Goal: Information Seeking & Learning: Learn about a topic

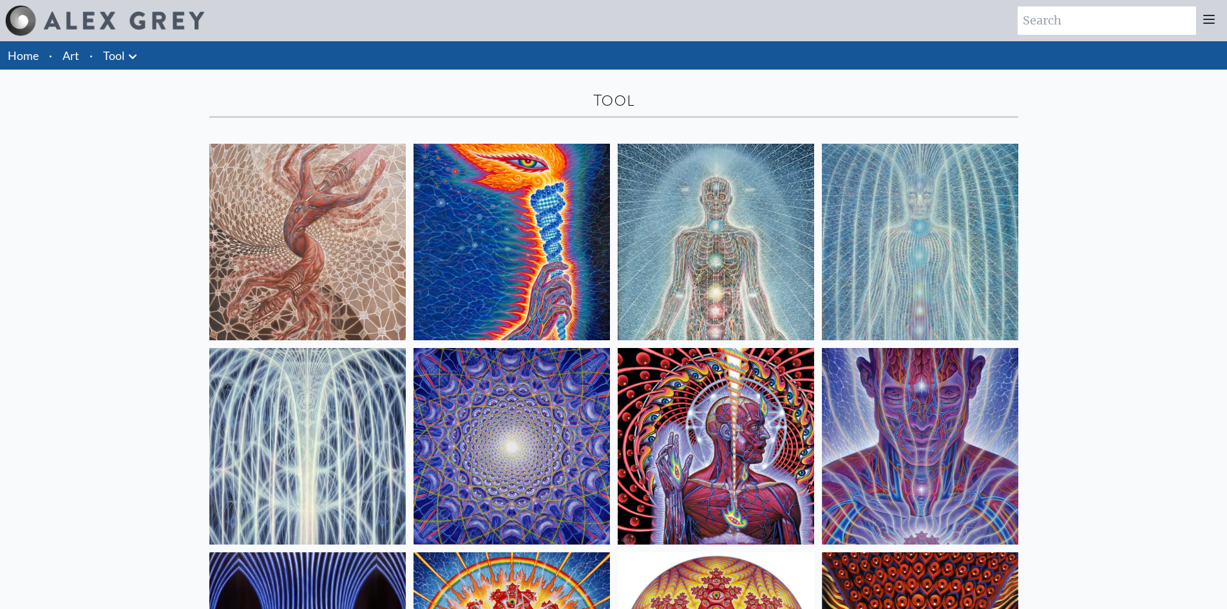
click at [61, 58] on li "Art" at bounding box center [70, 55] width 27 height 28
click at [26, 57] on link "Home" at bounding box center [23, 55] width 31 height 14
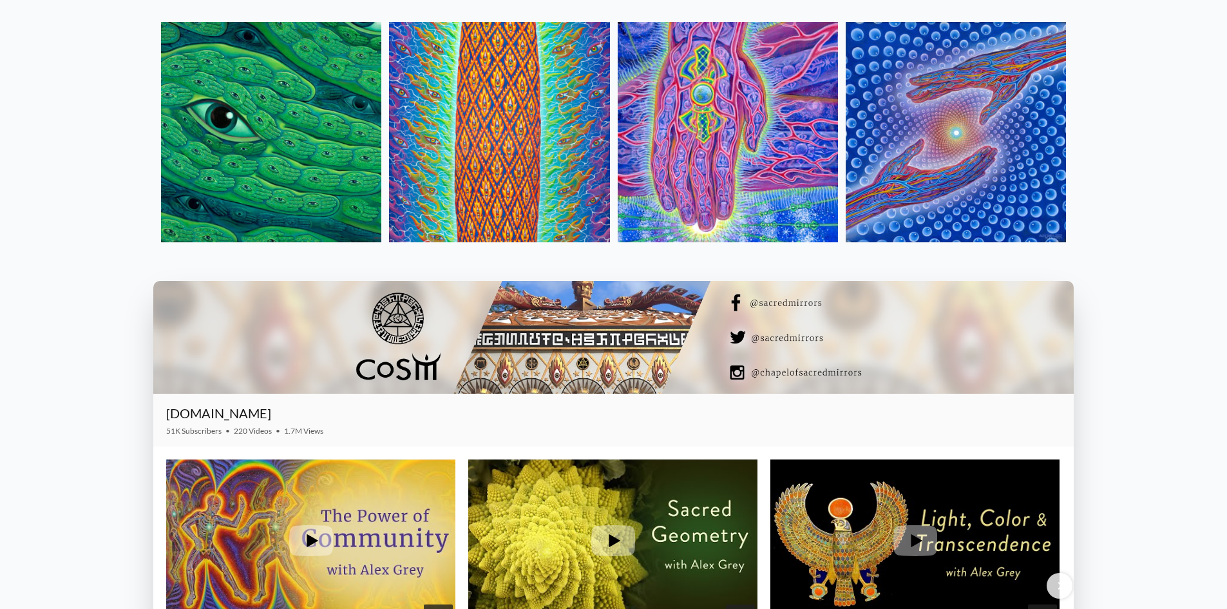
scroll to position [1932, 0]
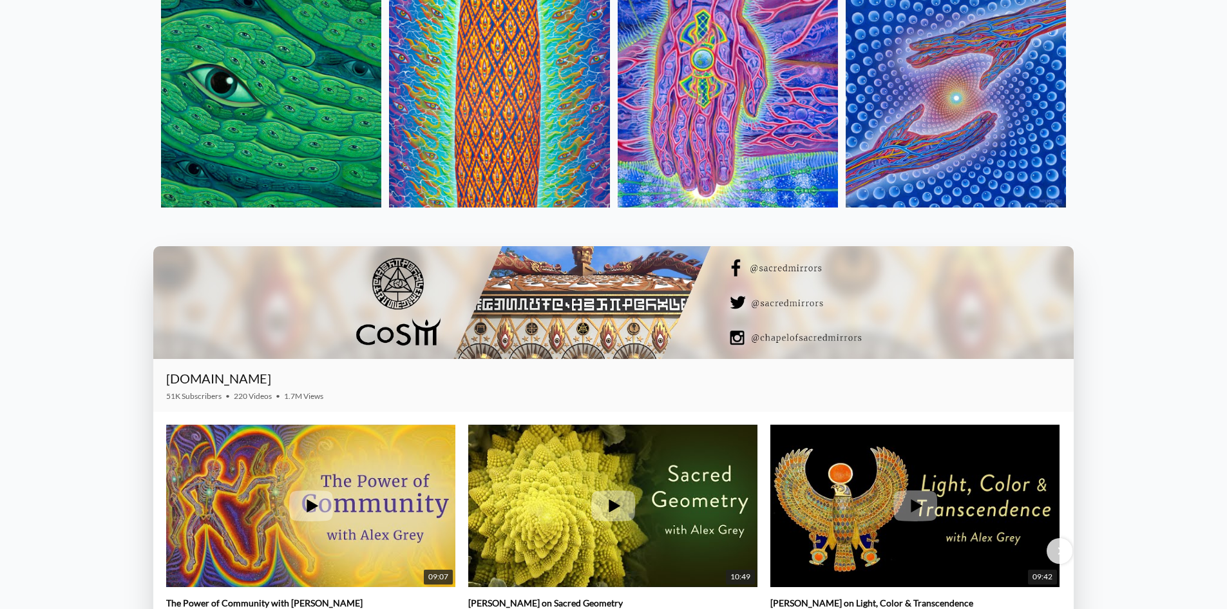
click at [939, 134] on img at bounding box center [956, 97] width 220 height 220
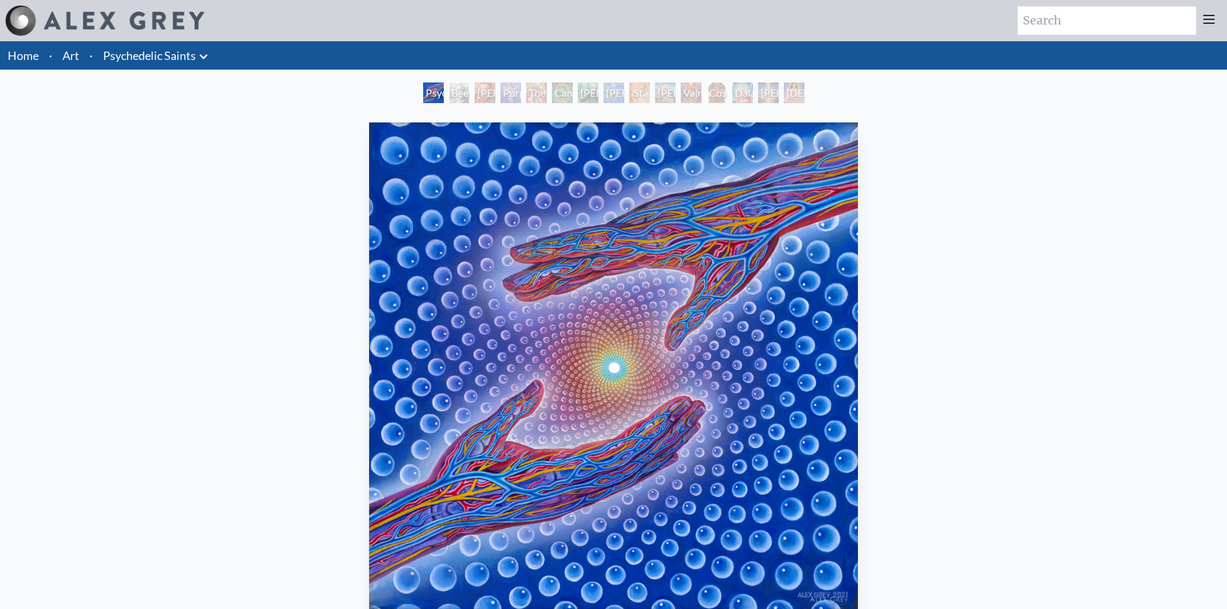
click at [37, 54] on link "Home" at bounding box center [23, 55] width 31 height 14
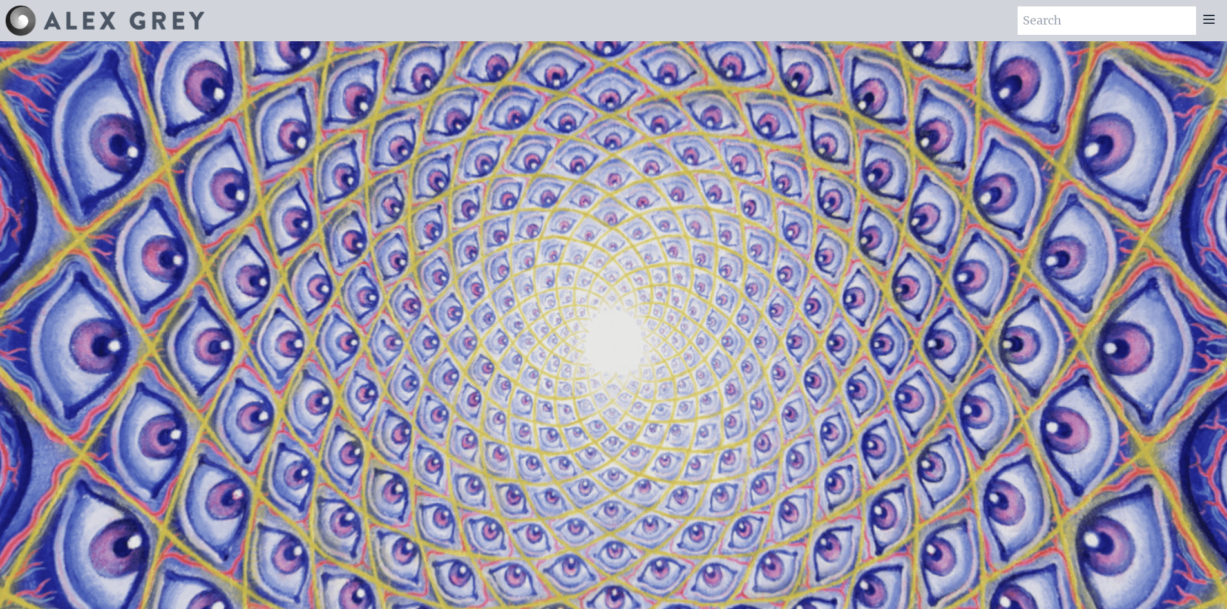
click at [1210, 23] on icon at bounding box center [1209, 19] width 10 height 8
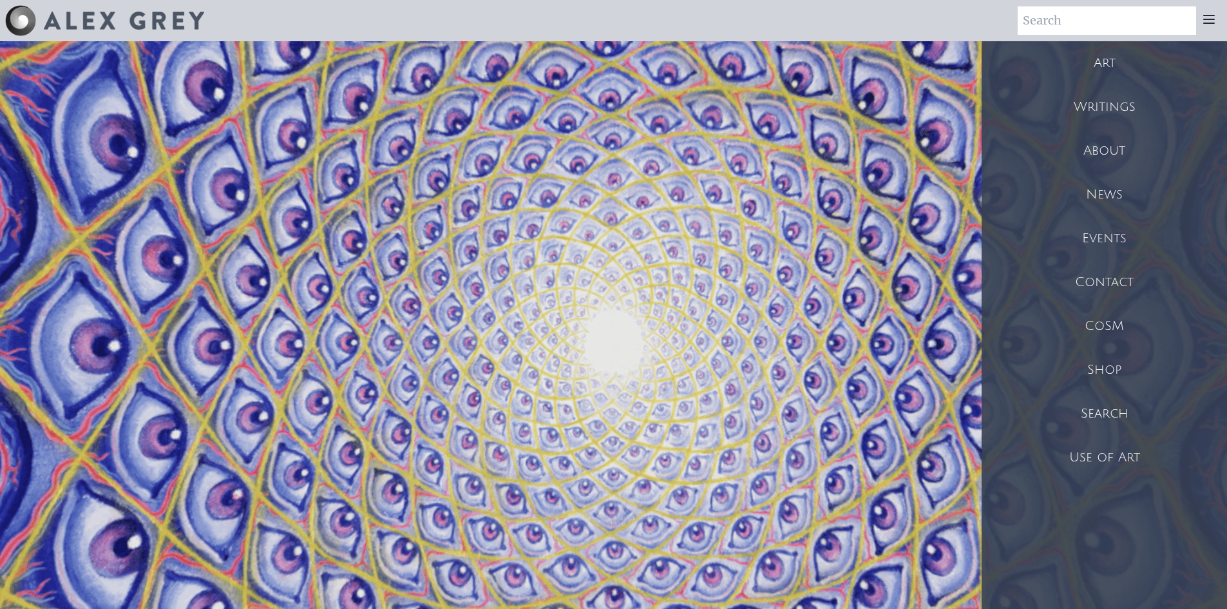
click at [1114, 154] on div "About" at bounding box center [1103, 151] width 245 height 44
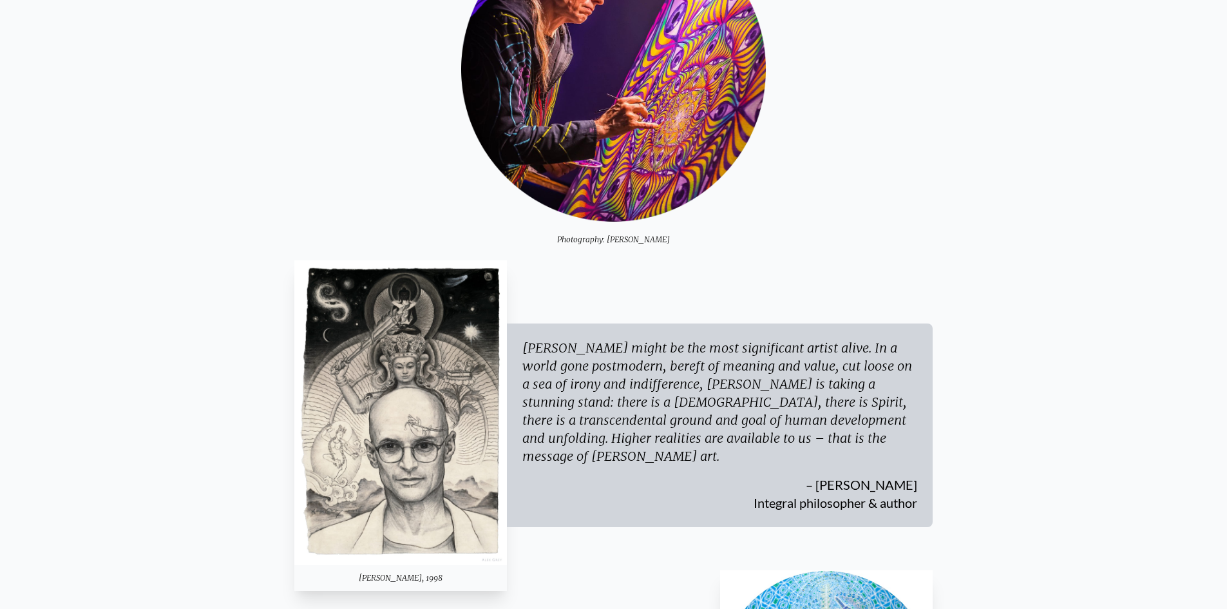
scroll to position [322, 0]
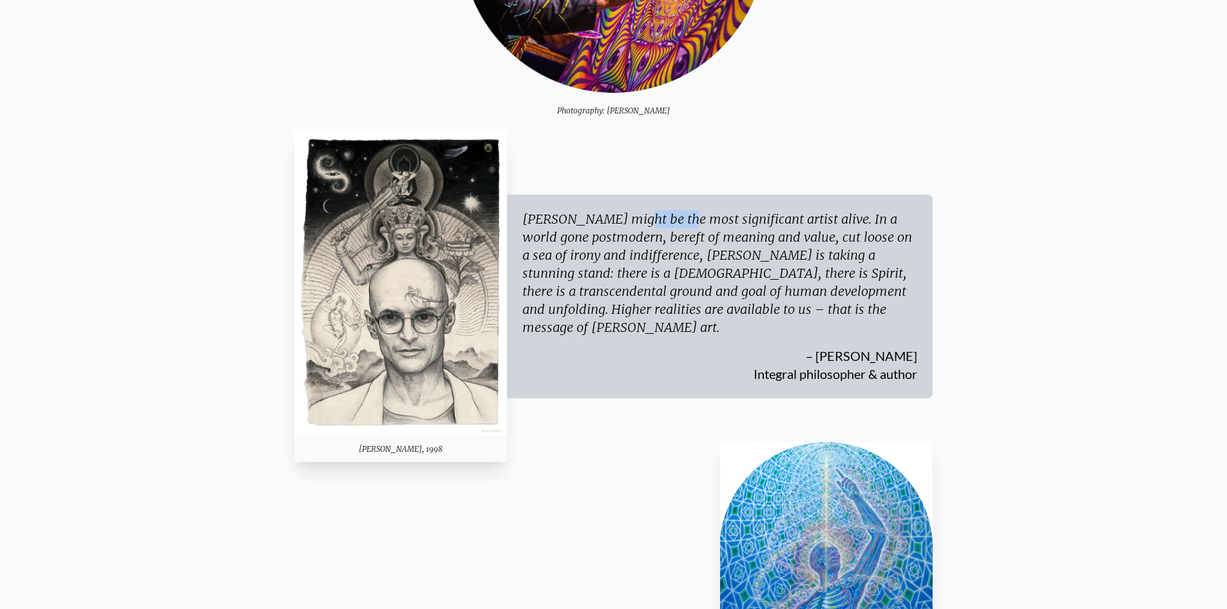
drag, startPoint x: 522, startPoint y: 229, endPoint x: 572, endPoint y: 231, distance: 49.6
click at [572, 231] on div "[PERSON_NAME] might be the most significant artist alive. In a world gone postm…" at bounding box center [719, 273] width 395 height 126
click at [623, 231] on div "[PERSON_NAME] might be the most significant artist alive. In a world gone postm…" at bounding box center [719, 273] width 395 height 126
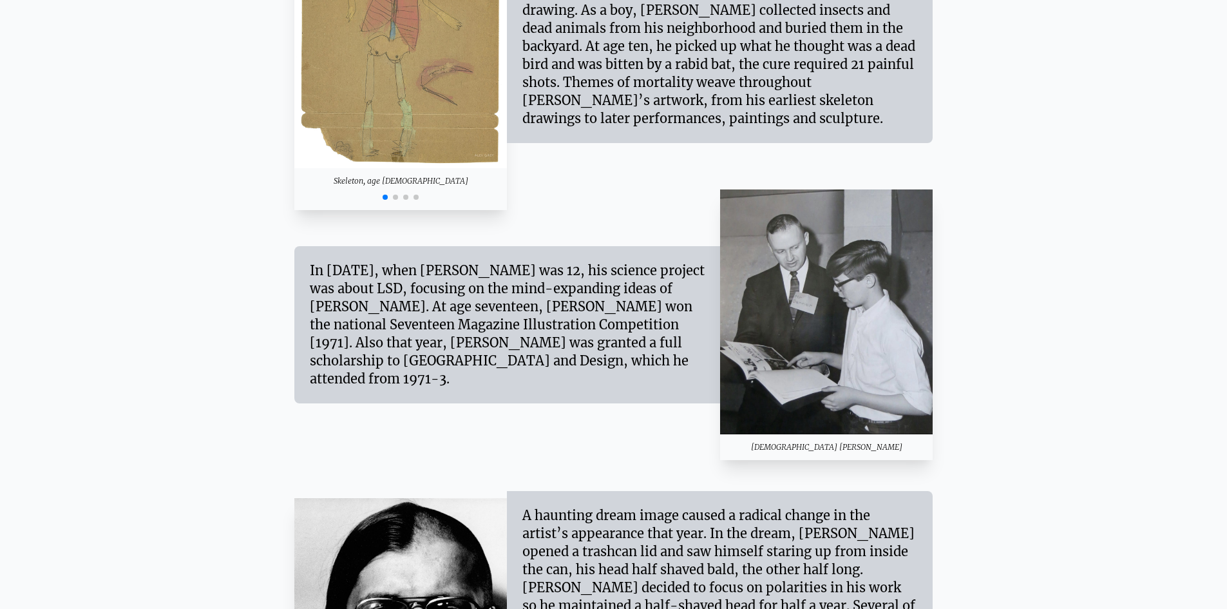
scroll to position [1417, 0]
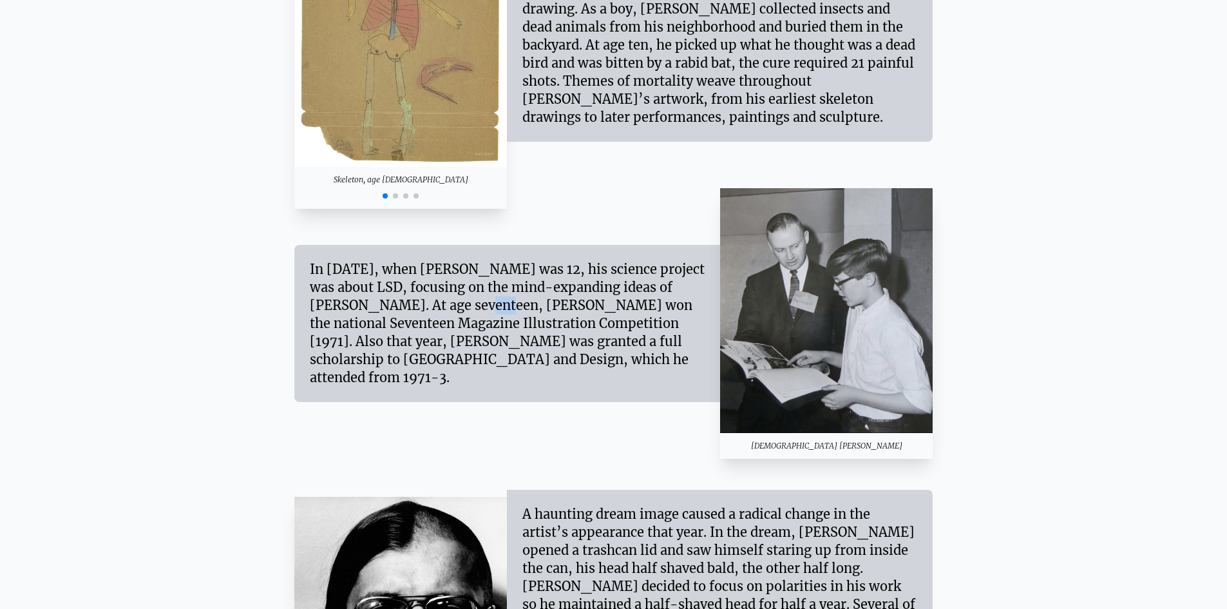
drag, startPoint x: 319, startPoint y: 308, endPoint x: 335, endPoint y: 308, distance: 15.5
click at [335, 308] on div "In 1966, when Alex was 12, his science project was about LSD, focusing on the m…" at bounding box center [507, 323] width 395 height 126
click at [435, 307] on div "In 1966, when Alex was 12, his science project was about LSD, focusing on the m…" at bounding box center [507, 323] width 395 height 126
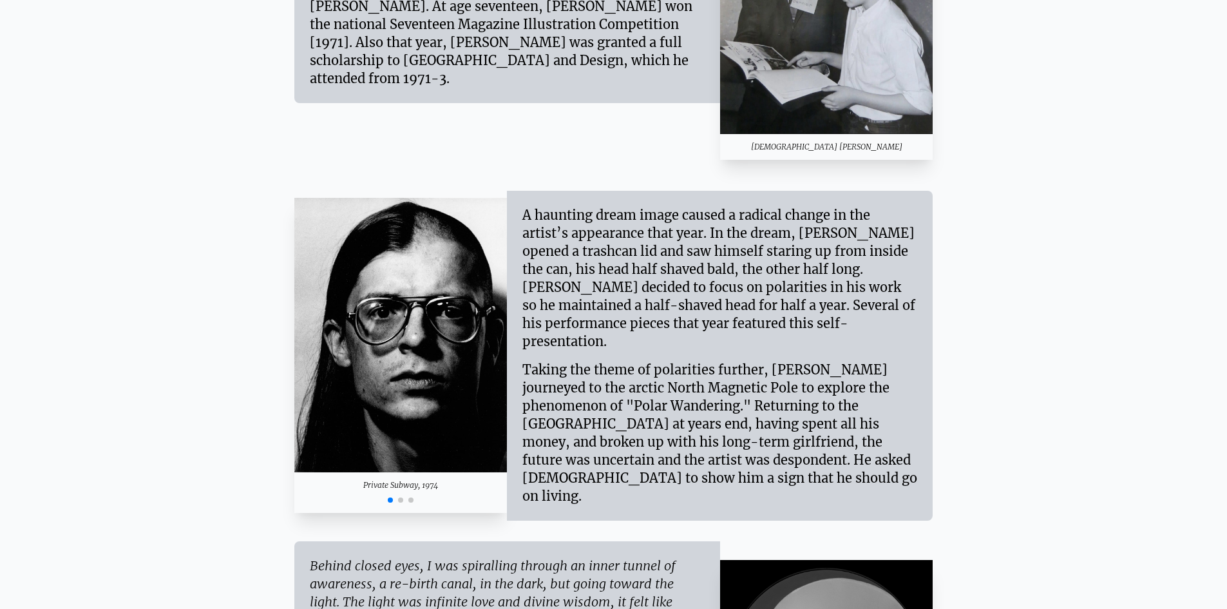
scroll to position [1739, 0]
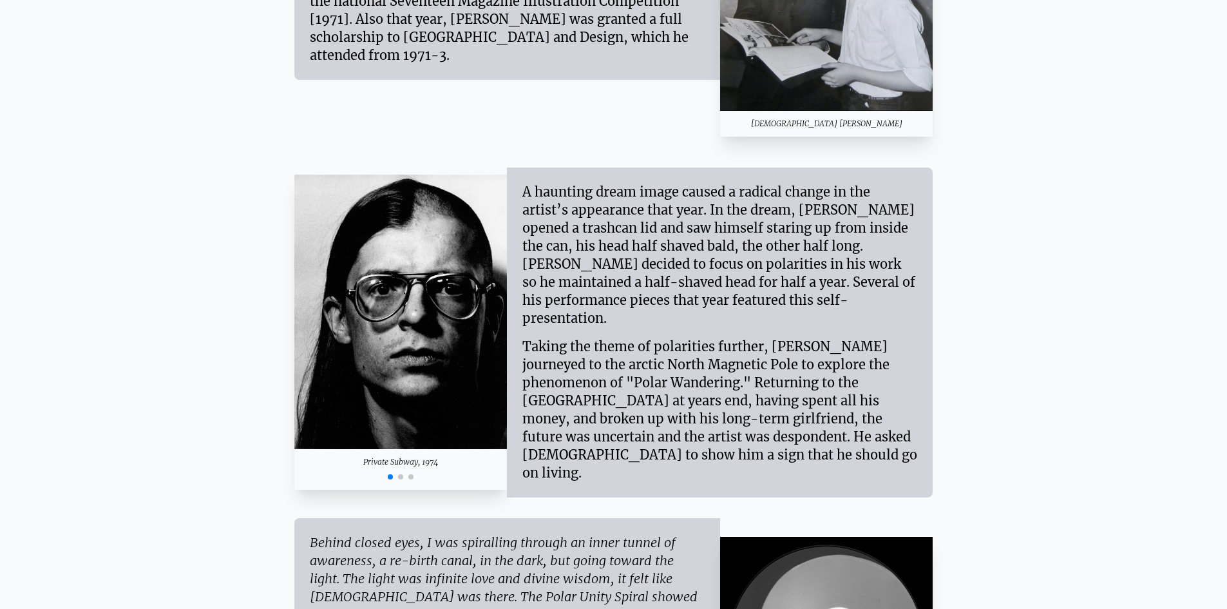
click at [399, 474] on span "Go to slide 2" at bounding box center [400, 476] width 5 height 5
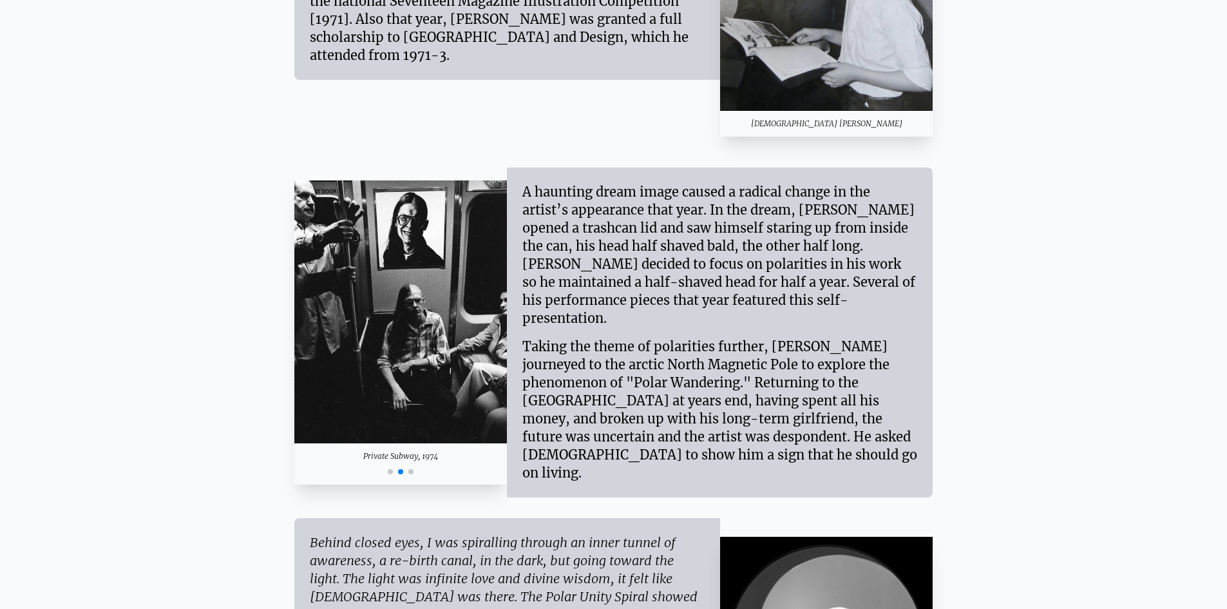
click at [412, 469] on span "Go to slide 3" at bounding box center [410, 471] width 5 height 5
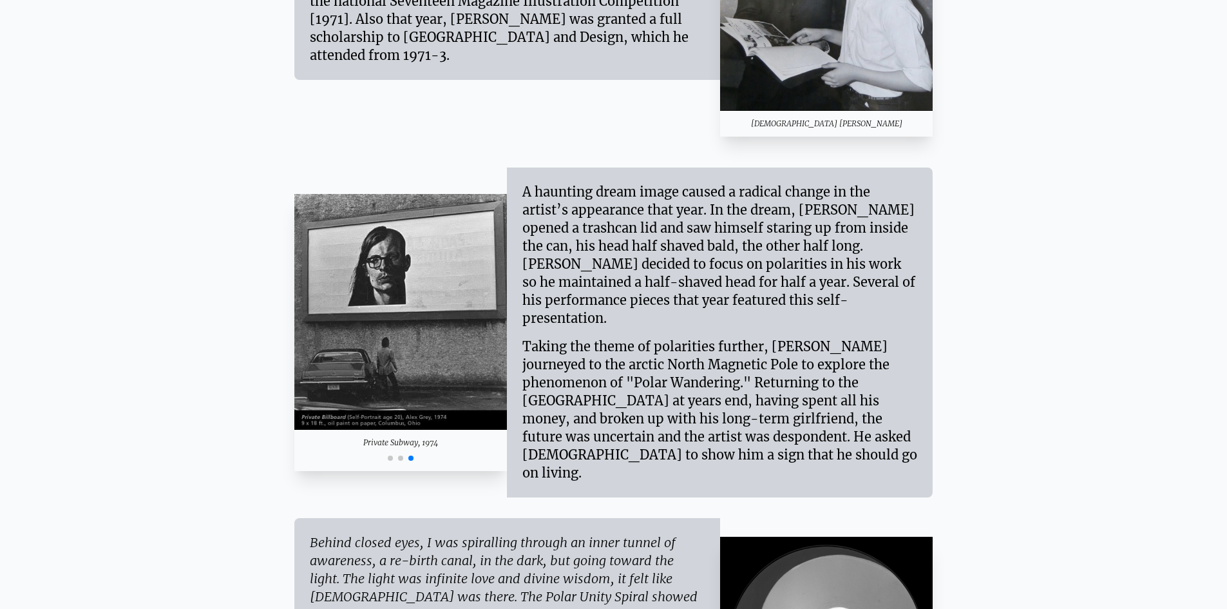
click at [392, 455] on span "Go to slide 1" at bounding box center [390, 457] width 5 height 5
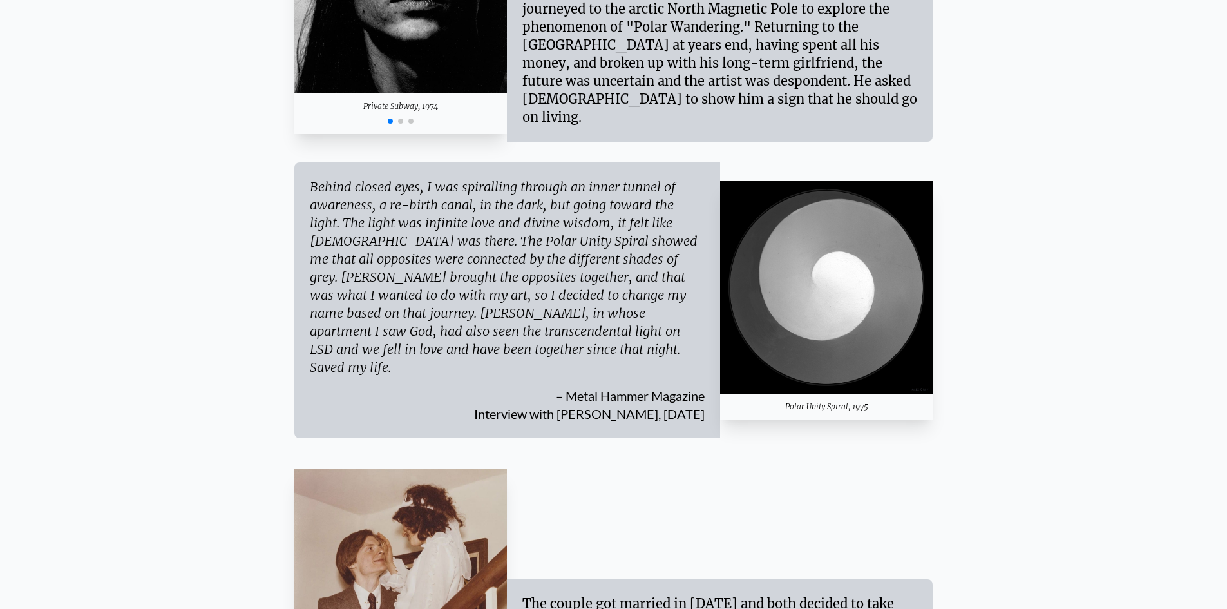
scroll to position [2125, 0]
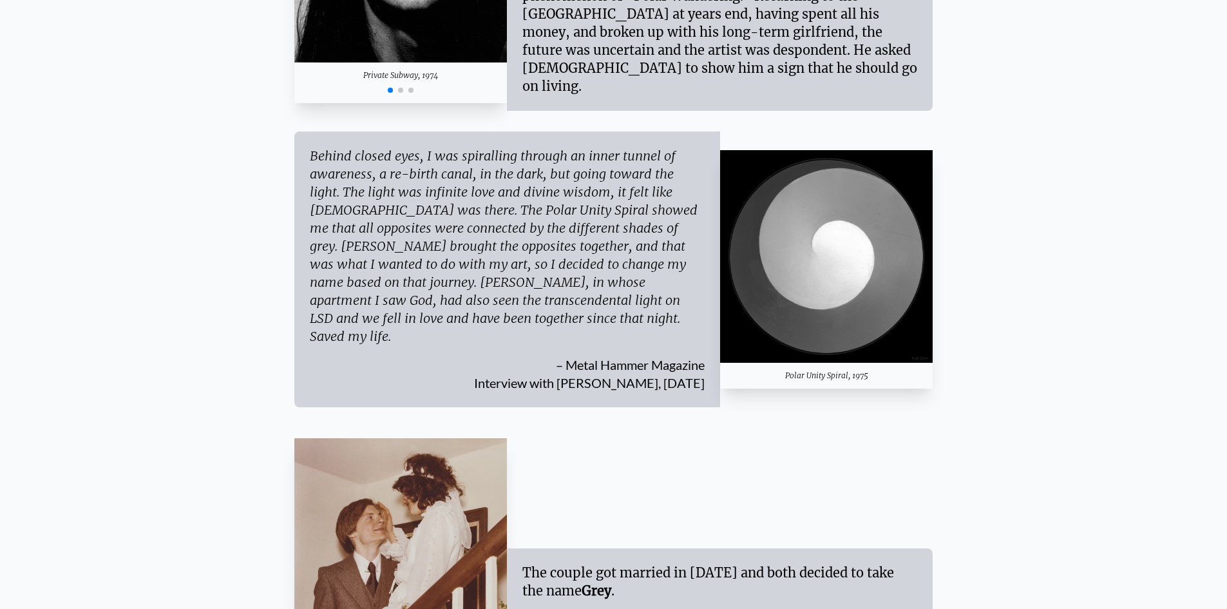
click at [310, 147] on div "Behind closed eyes, I was spiralling through an inner tunnel of awareness, a re…" at bounding box center [507, 246] width 395 height 198
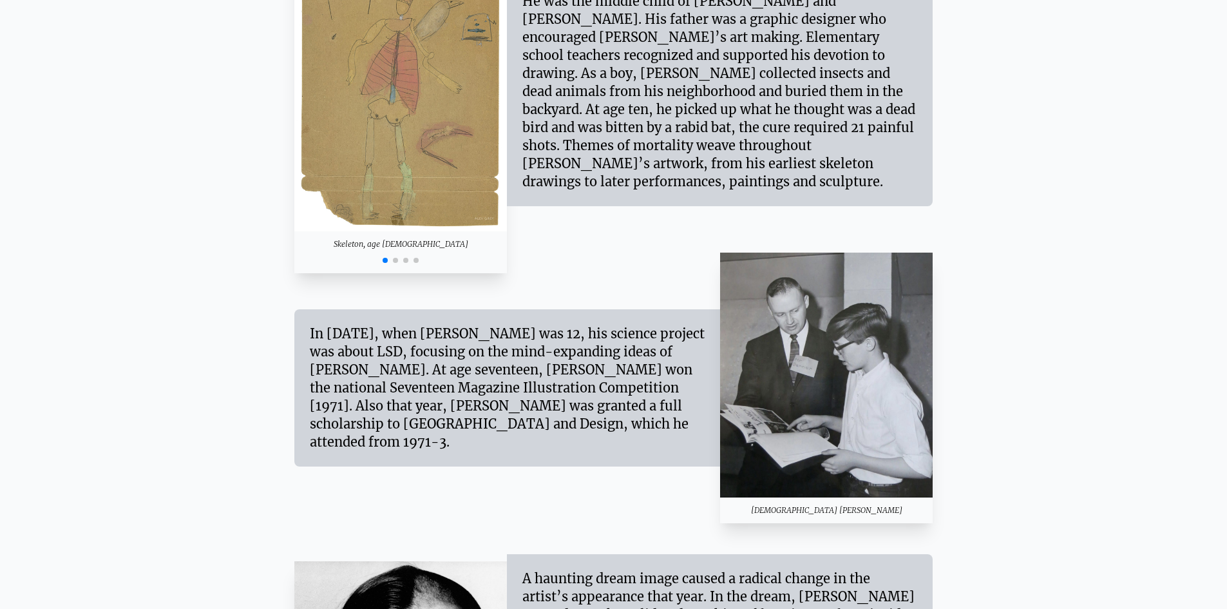
scroll to position [1095, 0]
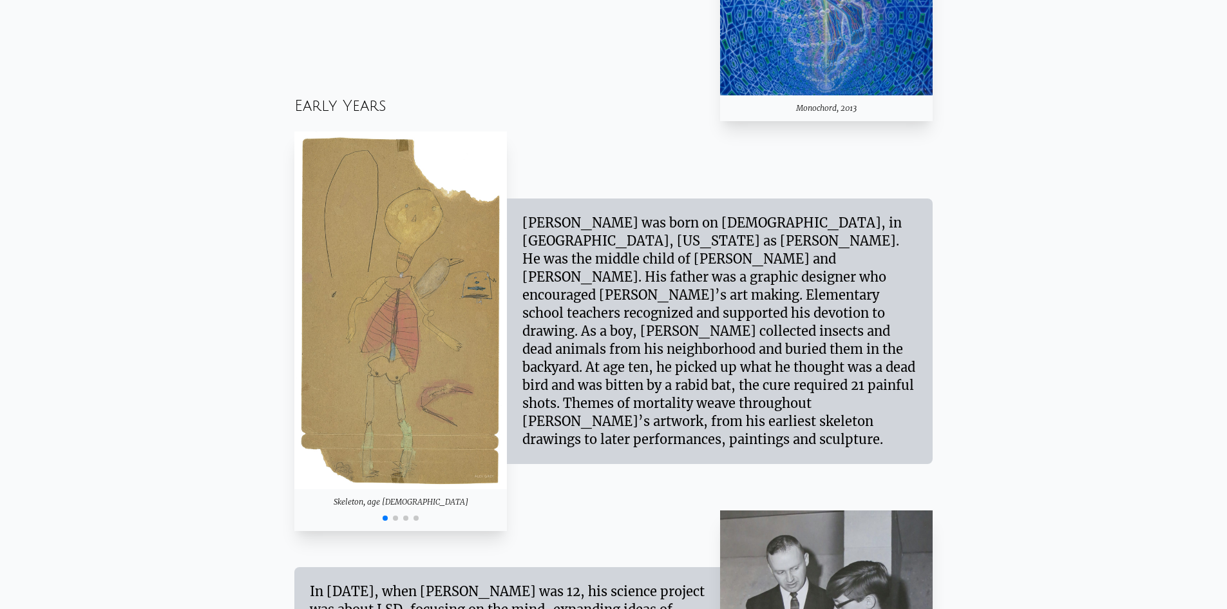
click at [397, 518] on span "Go to slide 2" at bounding box center [395, 517] width 5 height 5
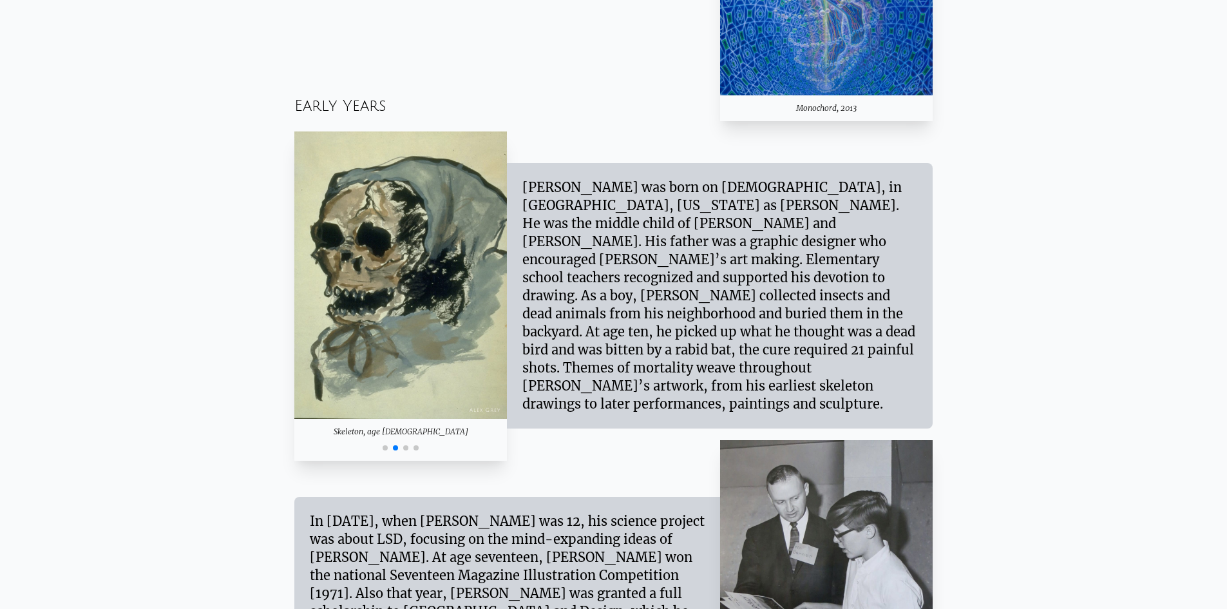
click at [411, 449] on div at bounding box center [400, 446] width 213 height 15
click at [407, 447] on span "Go to slide 3" at bounding box center [405, 447] width 5 height 5
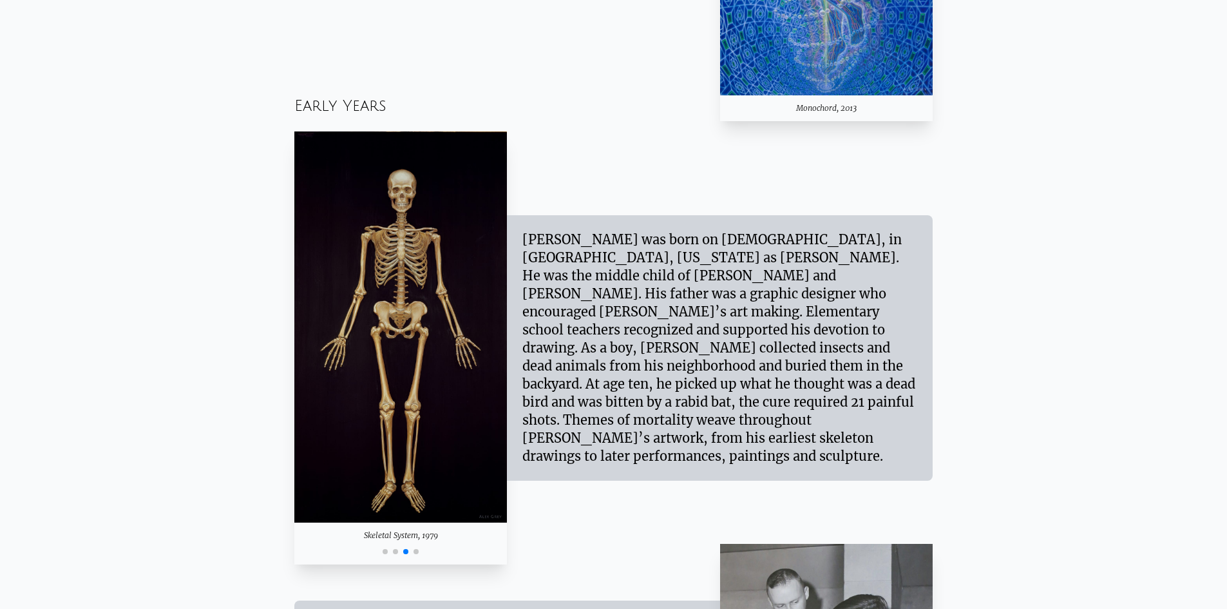
click at [416, 550] on span "Go to slide 4" at bounding box center [415, 551] width 5 height 5
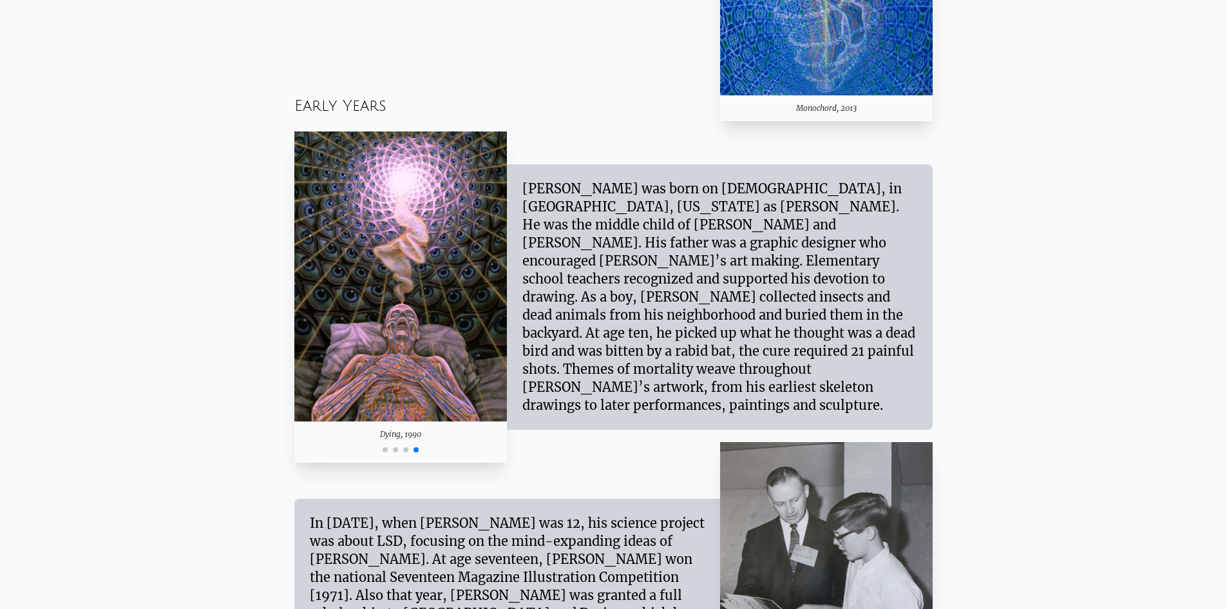
click at [385, 450] on span "Go to slide 1" at bounding box center [385, 449] width 5 height 5
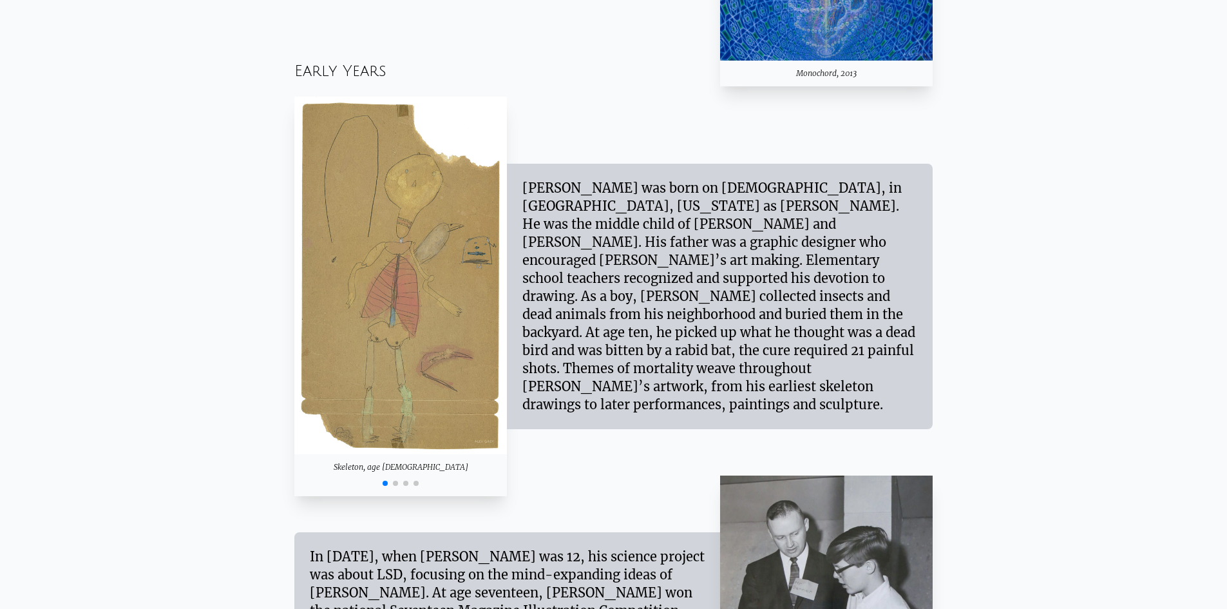
scroll to position [1159, 0]
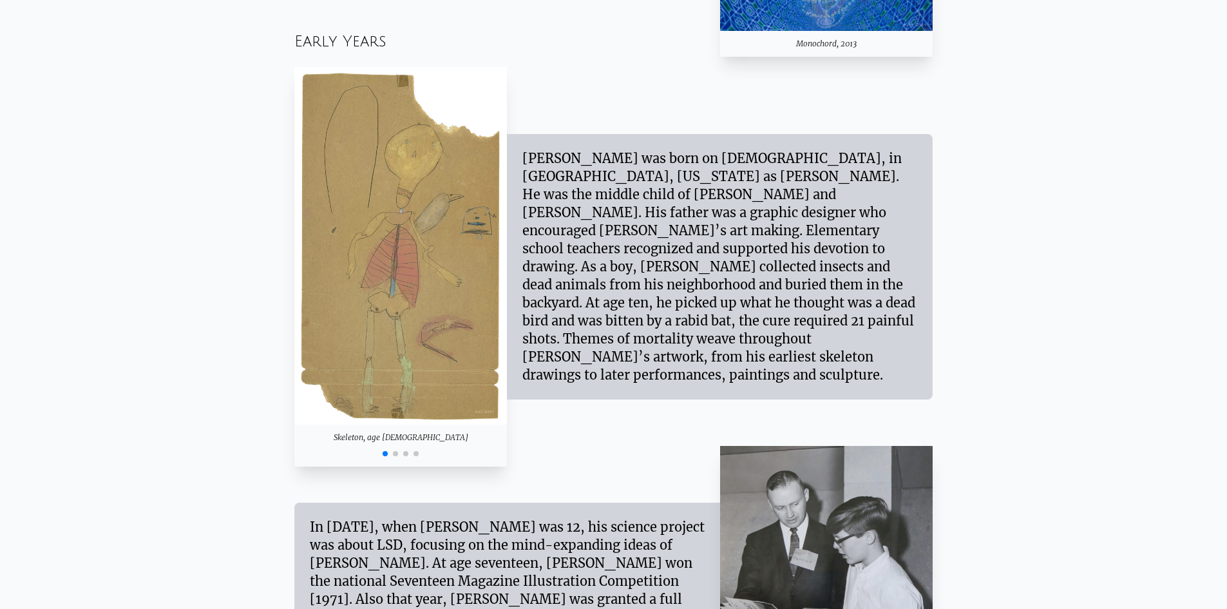
click at [395, 451] on span "Go to slide 2" at bounding box center [395, 453] width 5 height 5
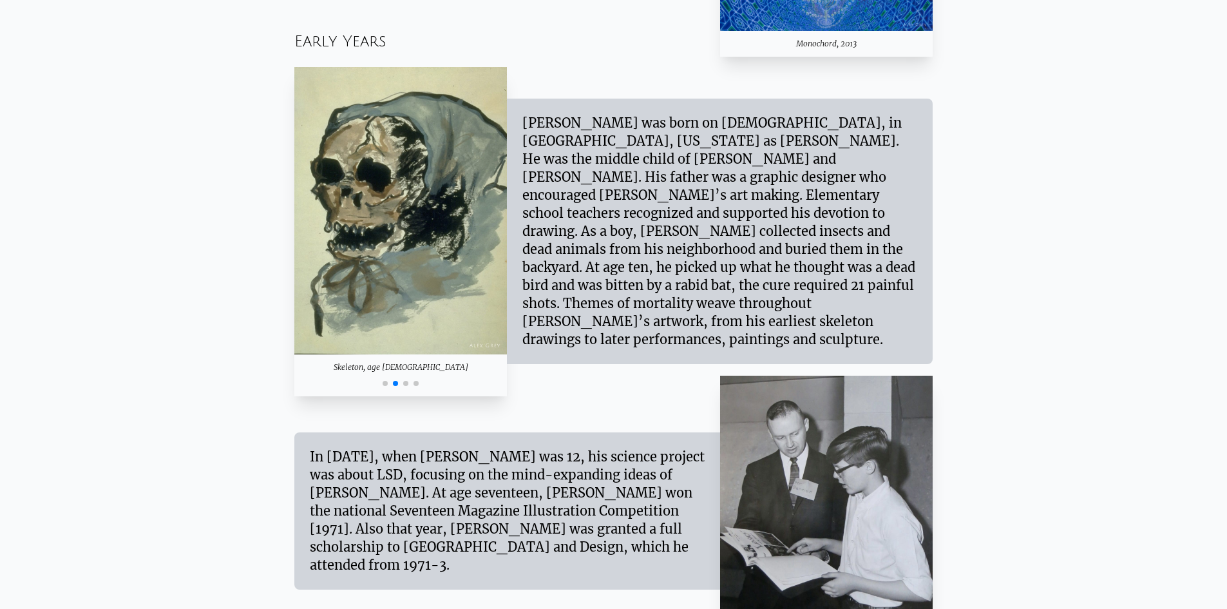
click at [405, 384] on span "Go to slide 3" at bounding box center [405, 383] width 5 height 5
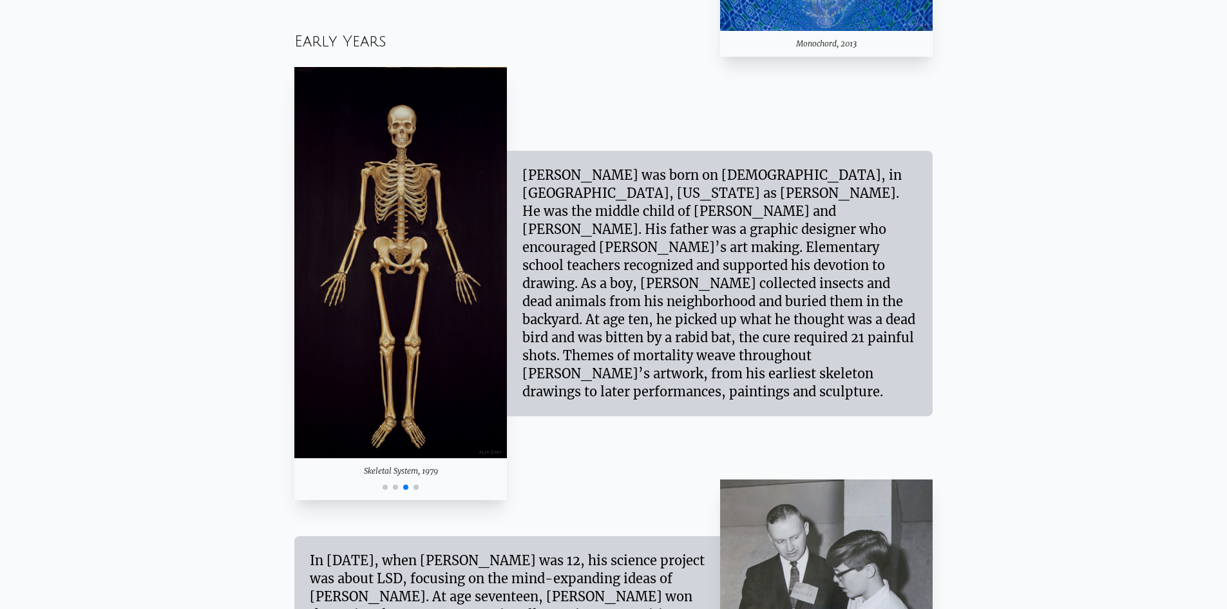
click at [417, 486] on span "Go to slide 4" at bounding box center [415, 486] width 5 height 5
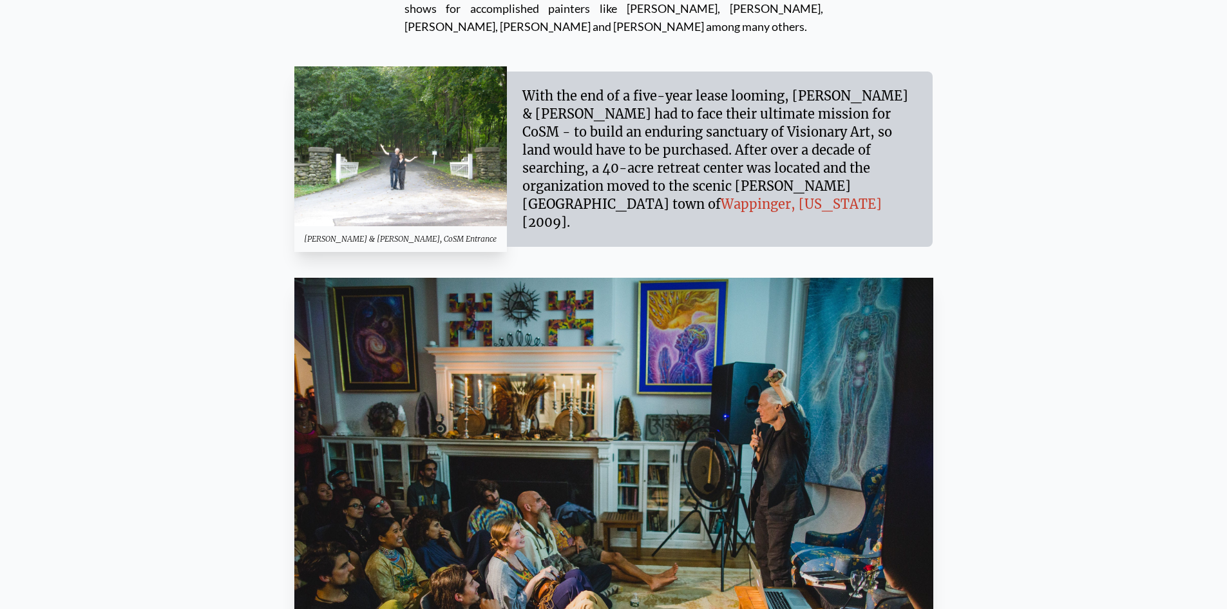
scroll to position [11528, 0]
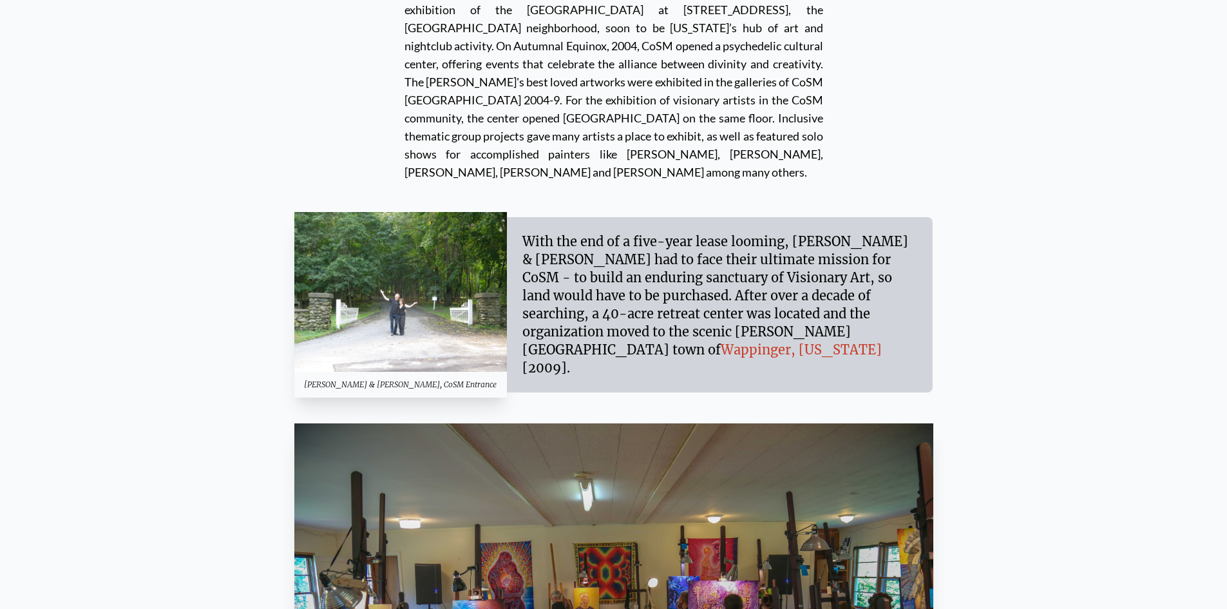
scroll to position [11334, 0]
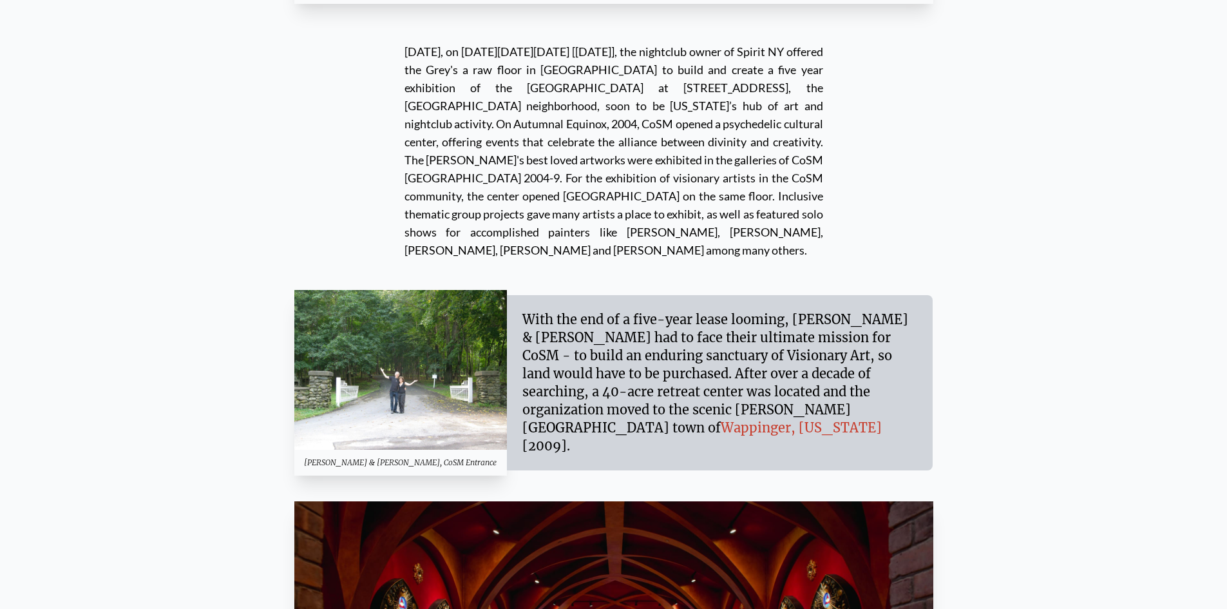
scroll to position [11268, 0]
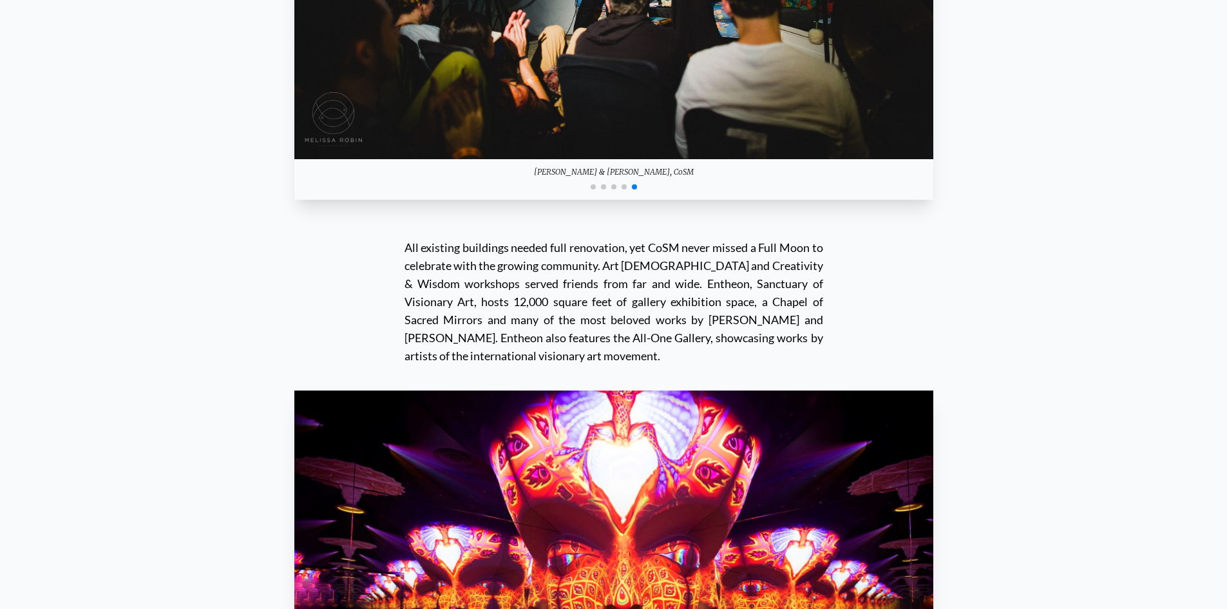
scroll to position [12043, 0]
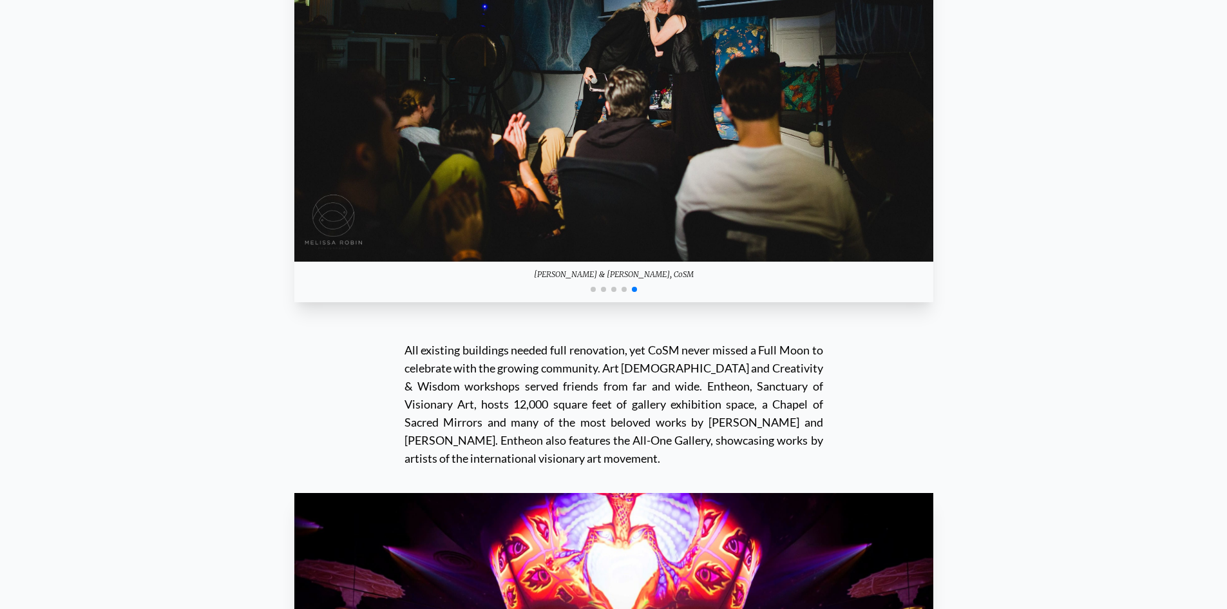
scroll to position [12109, 0]
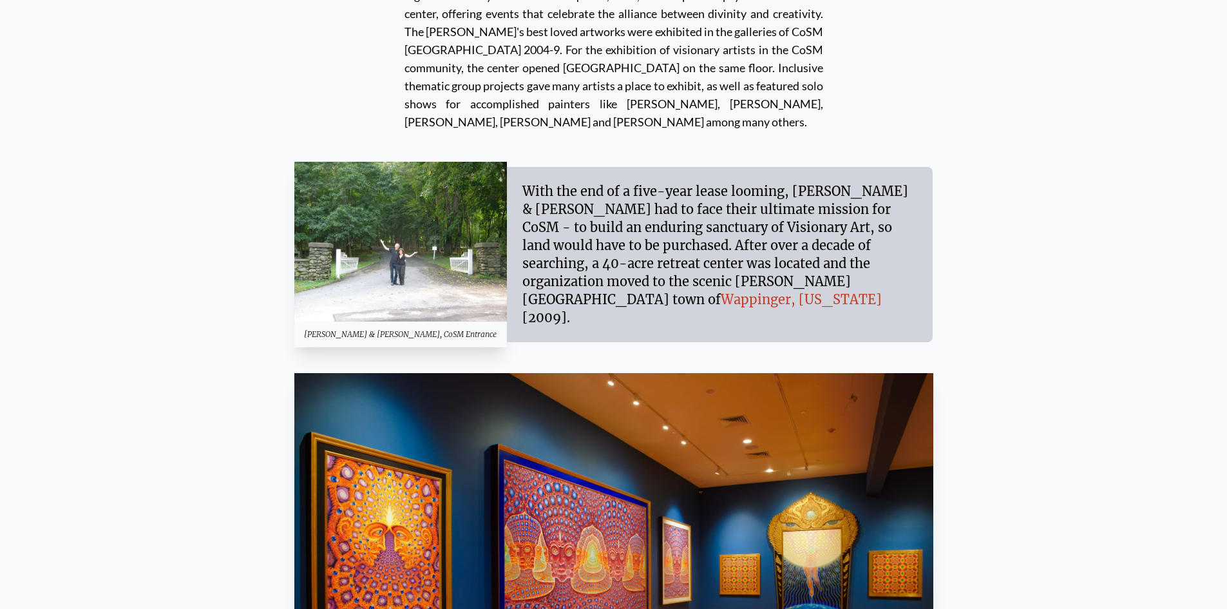
scroll to position [11400, 0]
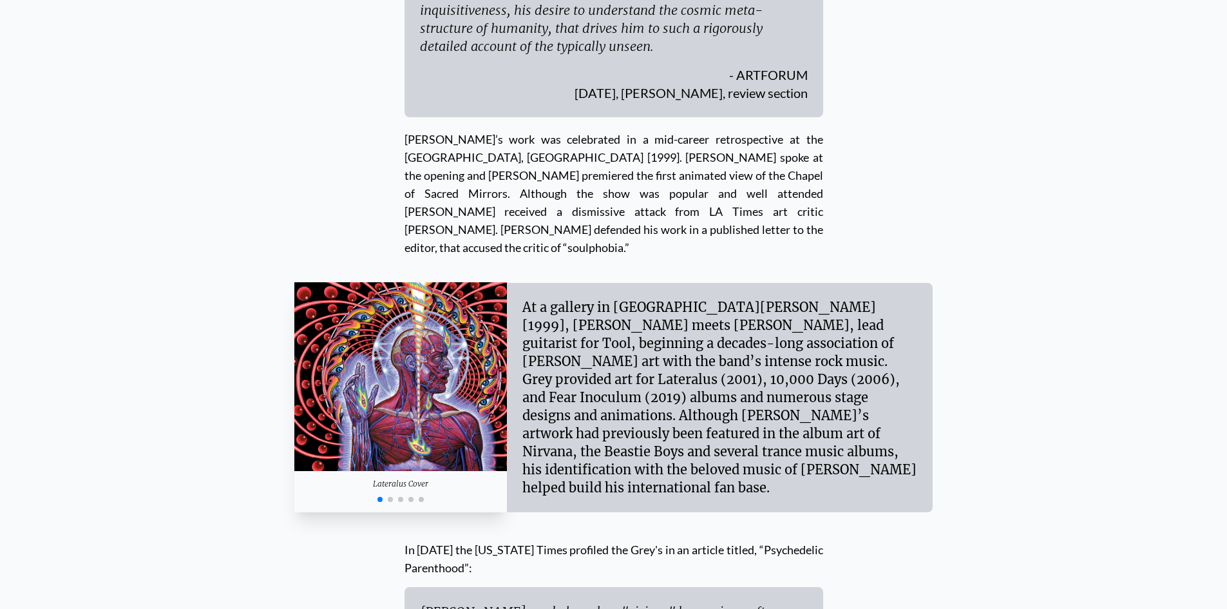
scroll to position [4896, 0]
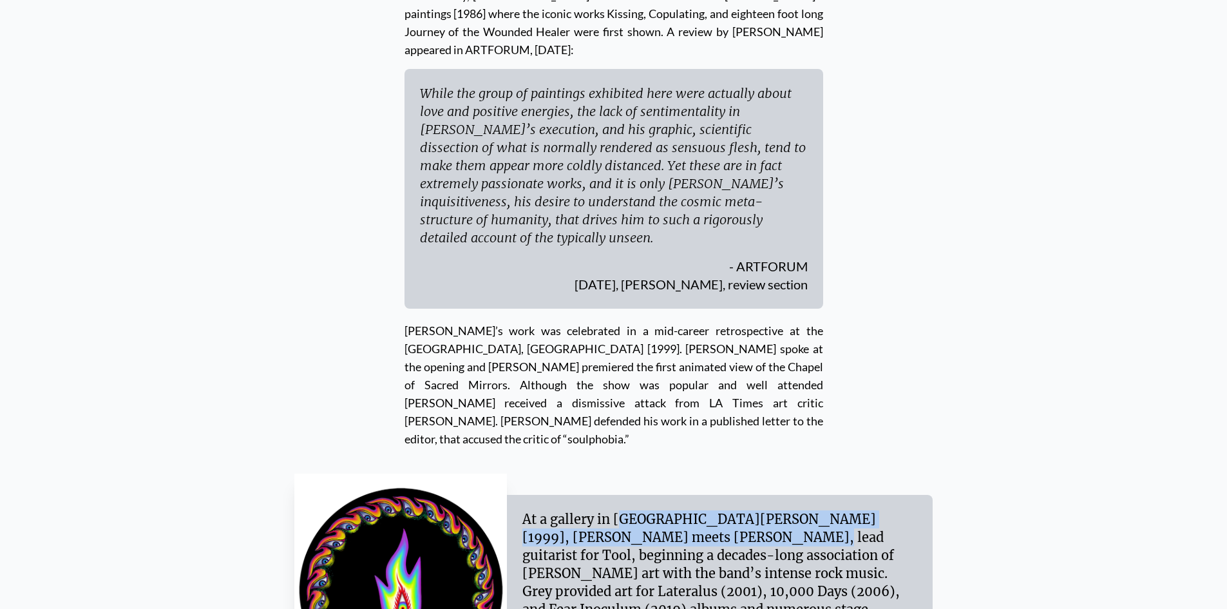
drag, startPoint x: 520, startPoint y: 306, endPoint x: 634, endPoint y: 361, distance: 127.0
click at [610, 495] on div "At a gallery in Santa Monica [1999], Alex meets Adam Jones, lead guitarist for …" at bounding box center [720, 609] width 426 height 229
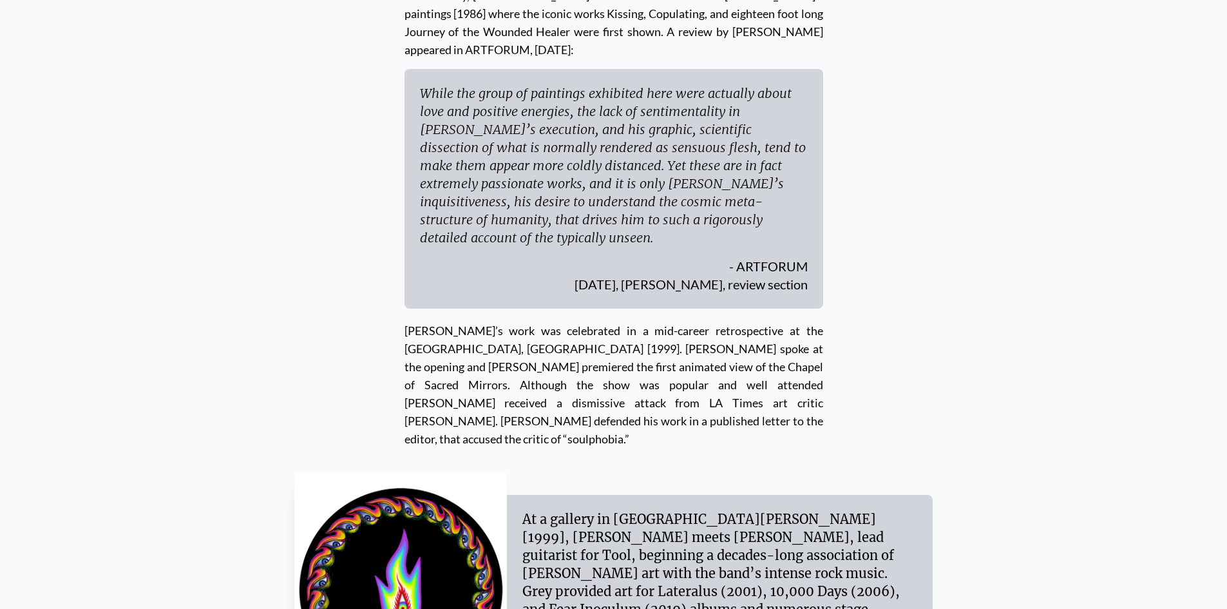
click at [645, 510] on div "At a gallery in Santa Monica [1999], Alex meets Adam Jones, lead guitarist for …" at bounding box center [719, 609] width 395 height 198
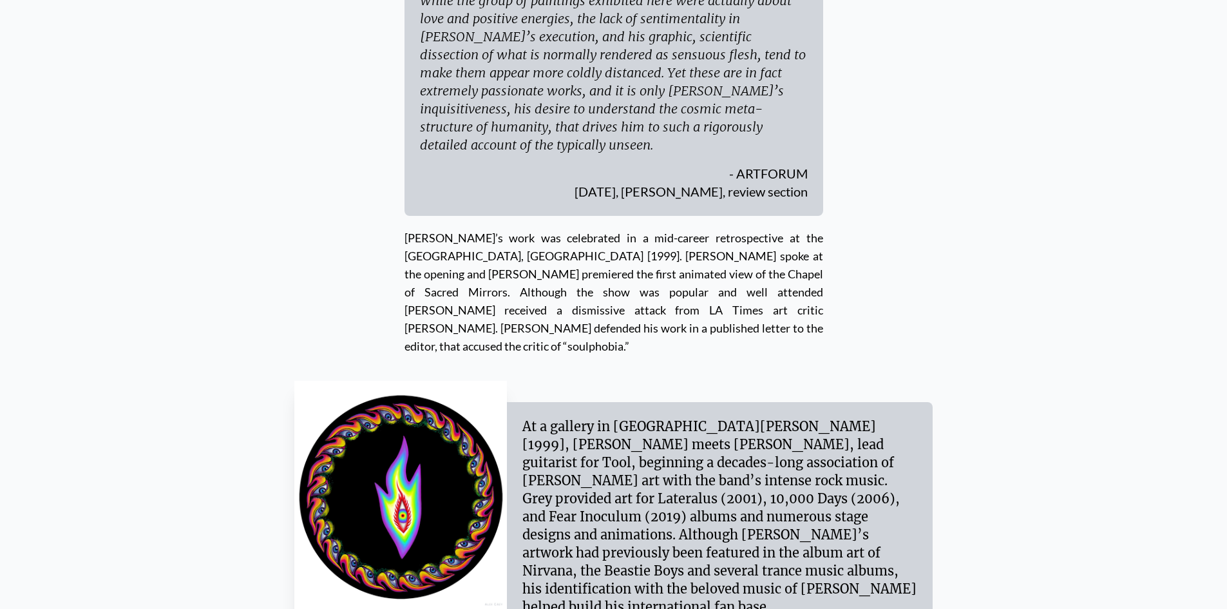
scroll to position [5025, 0]
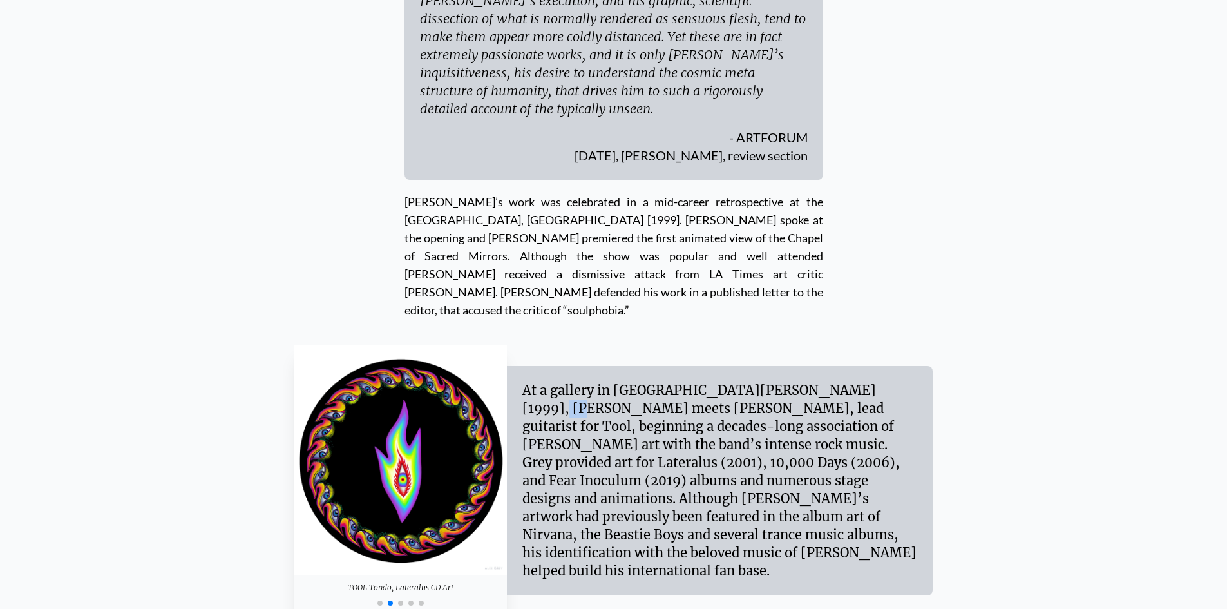
drag, startPoint x: 755, startPoint y: 177, endPoint x: 775, endPoint y: 180, distance: 19.6
click at [775, 381] on div "At a gallery in Santa Monica [1999], Alex meets Adam Jones, lead guitarist for …" at bounding box center [719, 480] width 395 height 198
click at [840, 381] on div "At a gallery in Santa Monica [1999], Alex meets Adam Jones, lead guitarist for …" at bounding box center [719, 480] width 395 height 198
click at [393, 594] on div at bounding box center [400, 601] width 213 height 15
click at [399, 600] on span "Go to slide 3" at bounding box center [400, 602] width 5 height 5
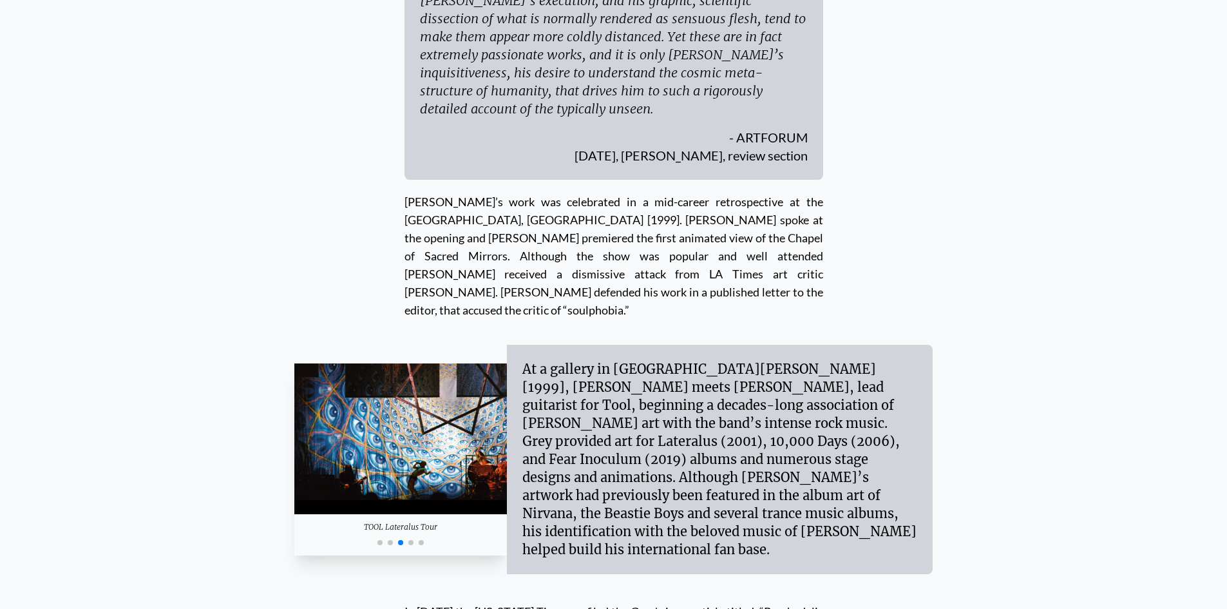
click at [409, 540] on span "Go to slide 4" at bounding box center [410, 542] width 5 height 5
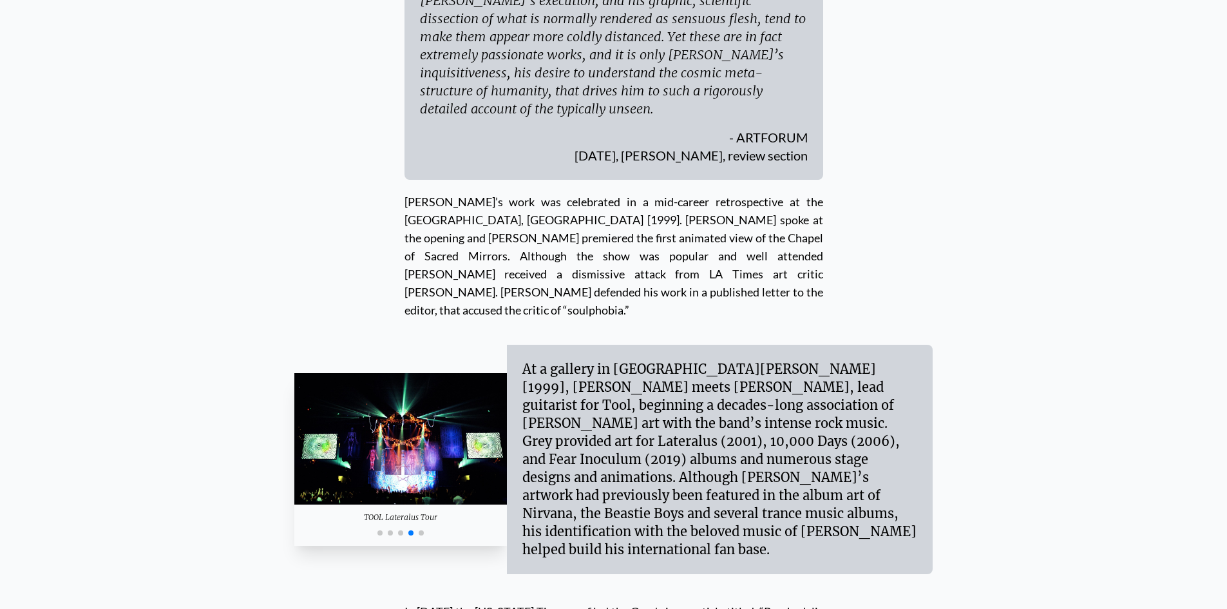
click at [421, 530] on span "Go to slide 5" at bounding box center [421, 532] width 5 height 5
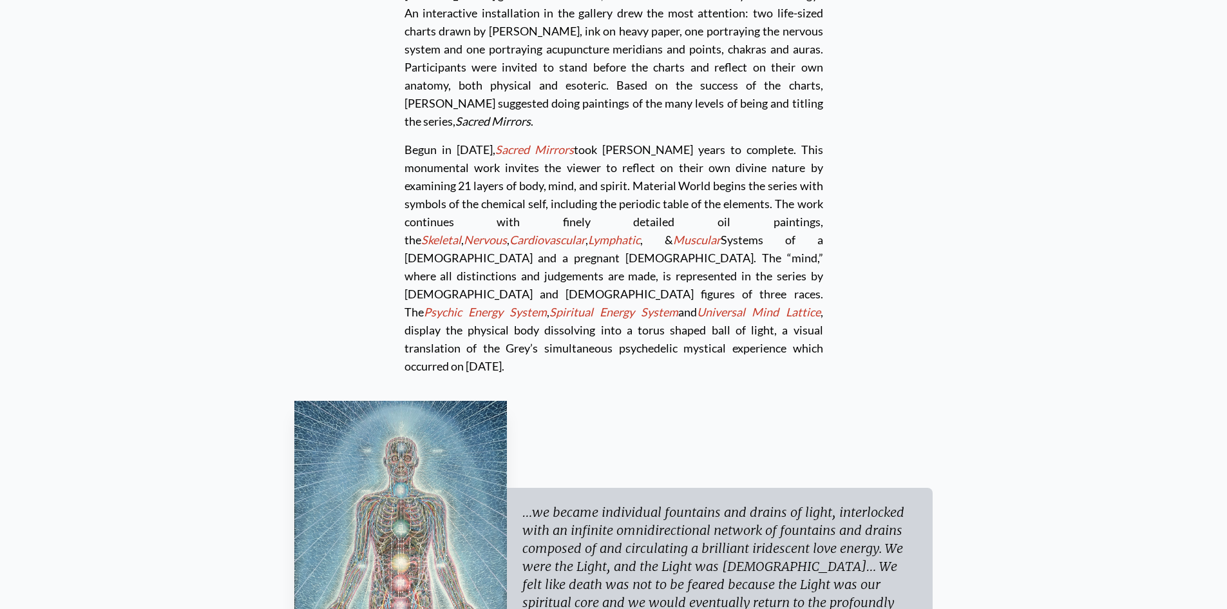
scroll to position [3930, 0]
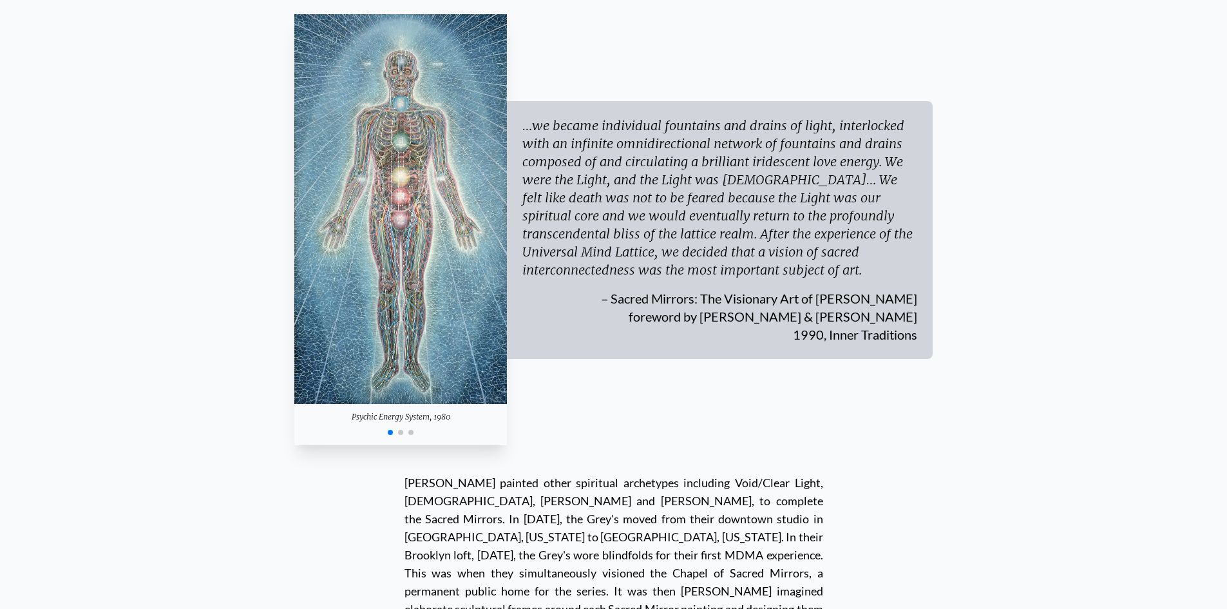
click at [400, 430] on span "Go to slide 2" at bounding box center [400, 432] width 5 height 5
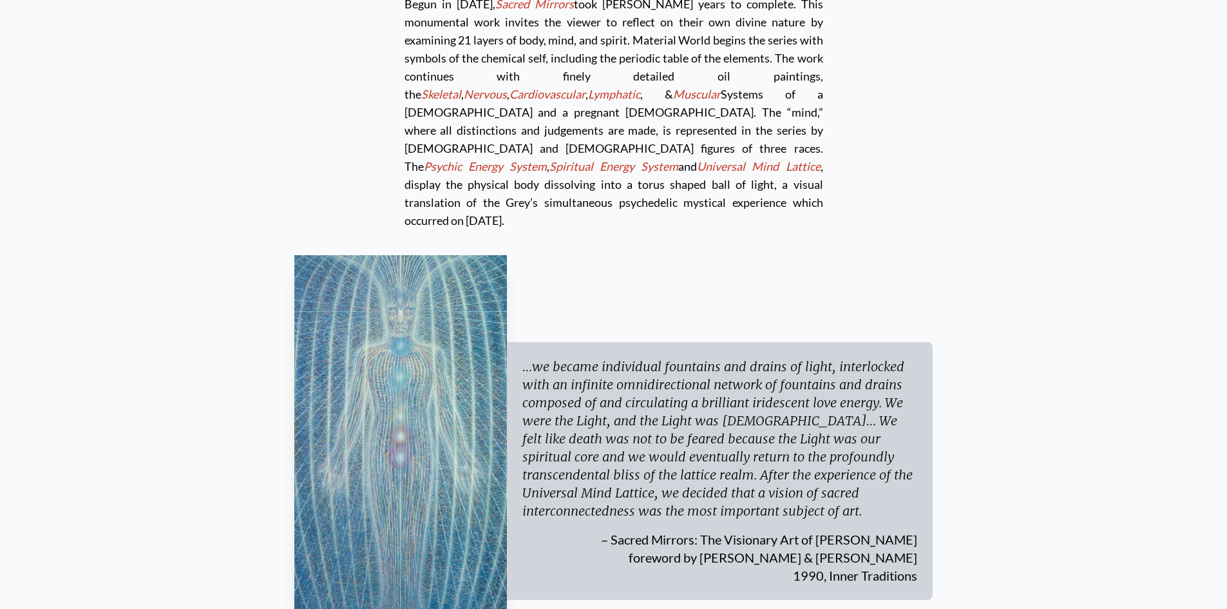
scroll to position [3672, 0]
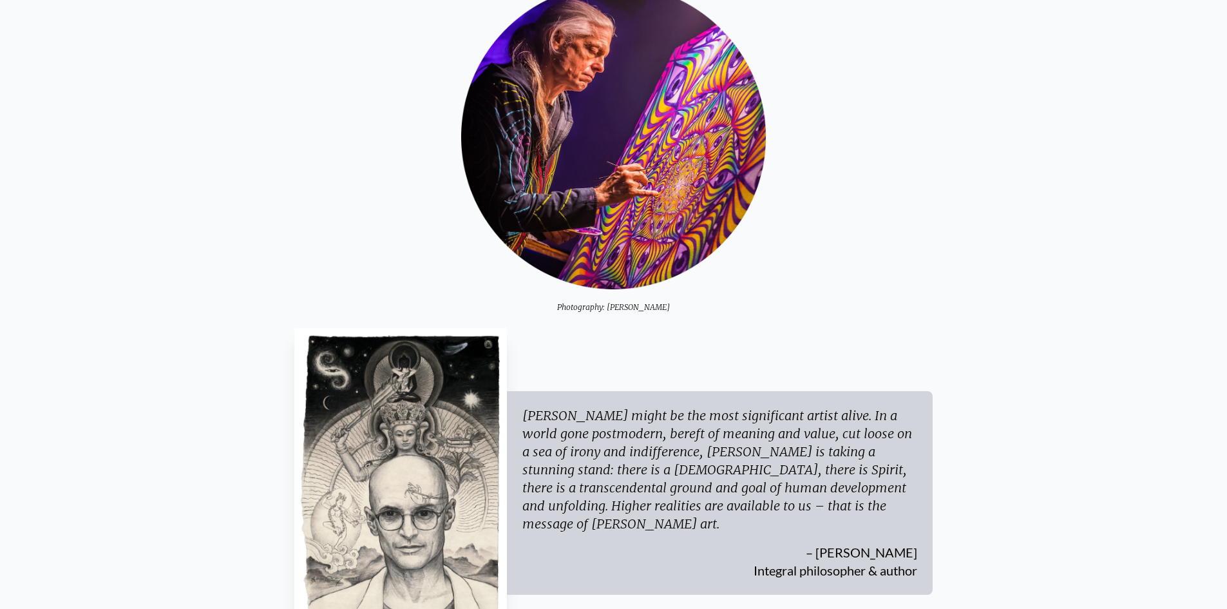
scroll to position [0, 0]
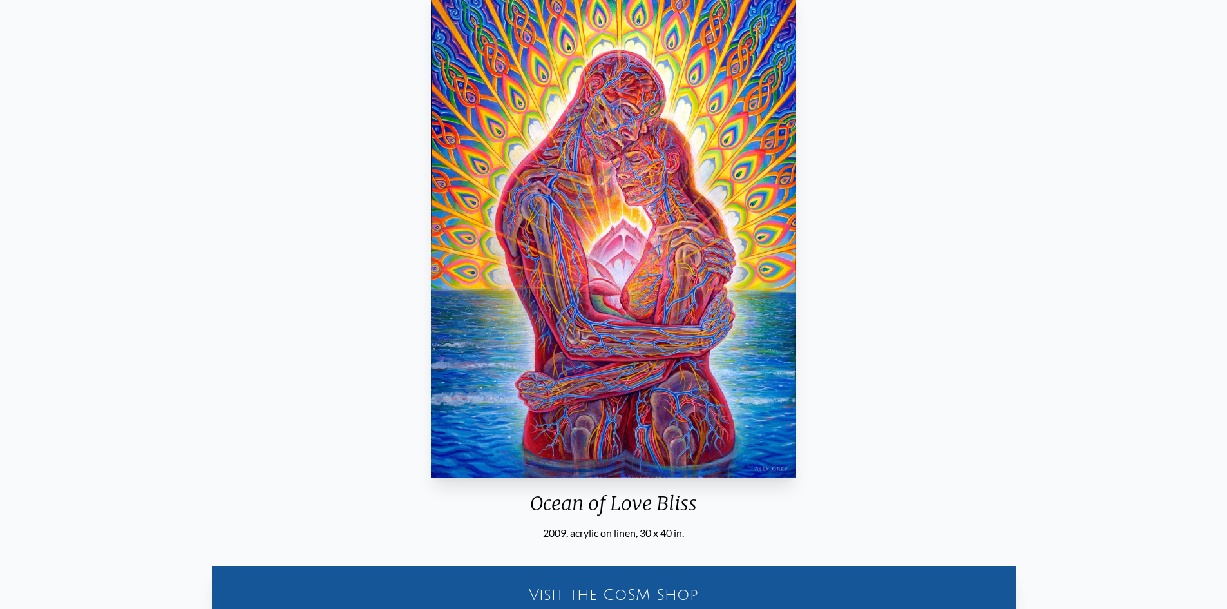
scroll to position [193, 0]
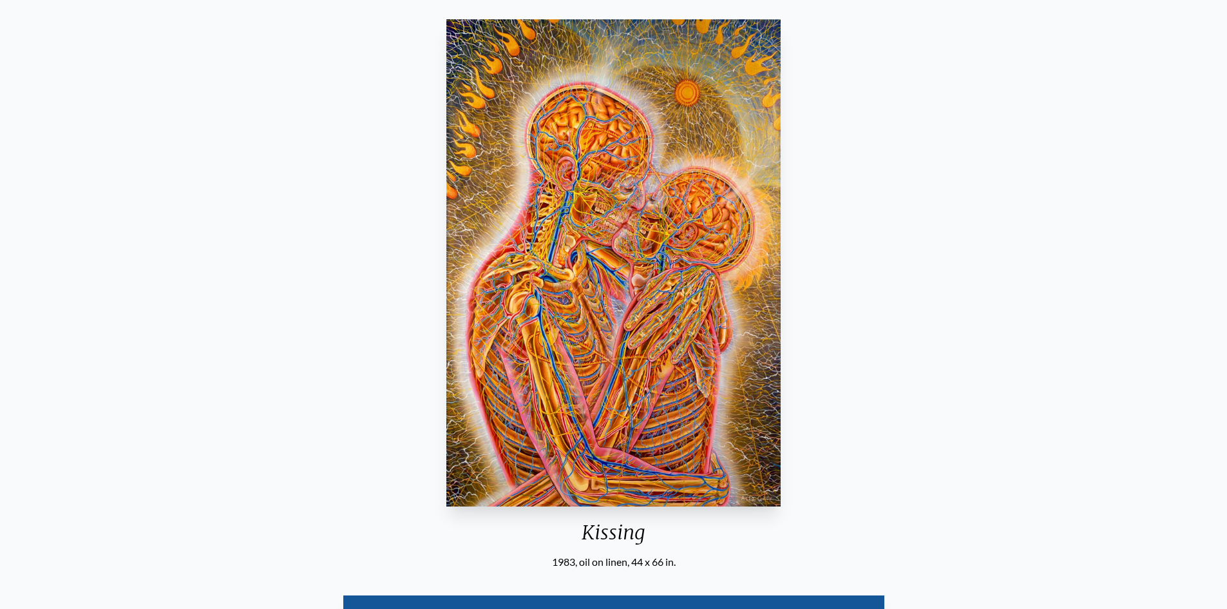
scroll to position [129, 0]
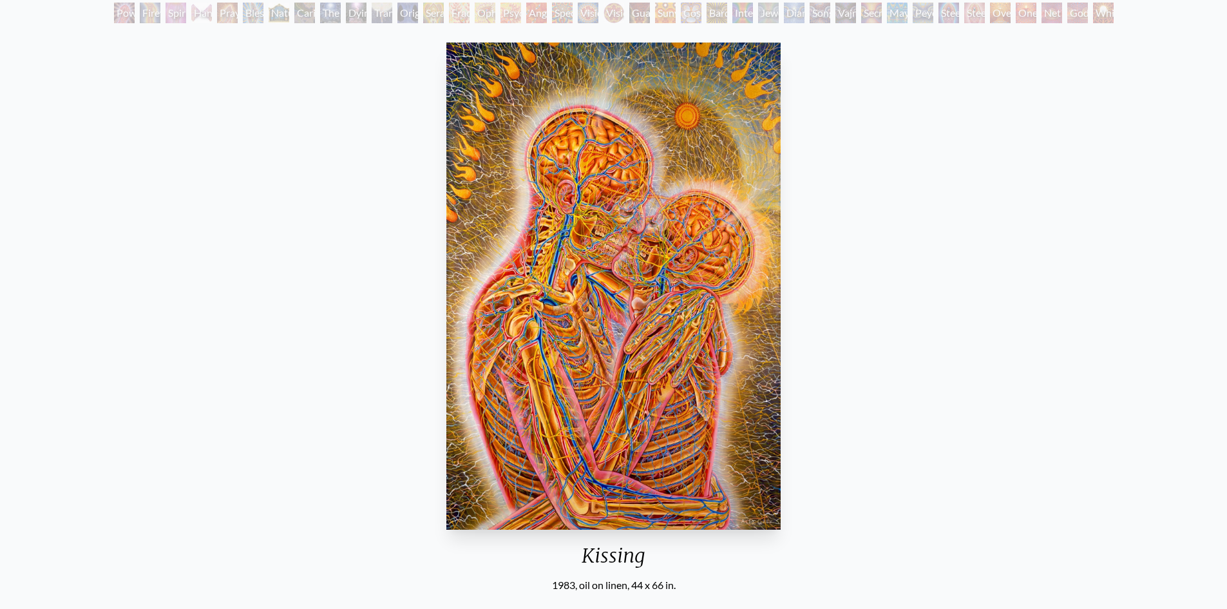
click at [639, 238] on img "11 / 133" at bounding box center [613, 286] width 335 height 487
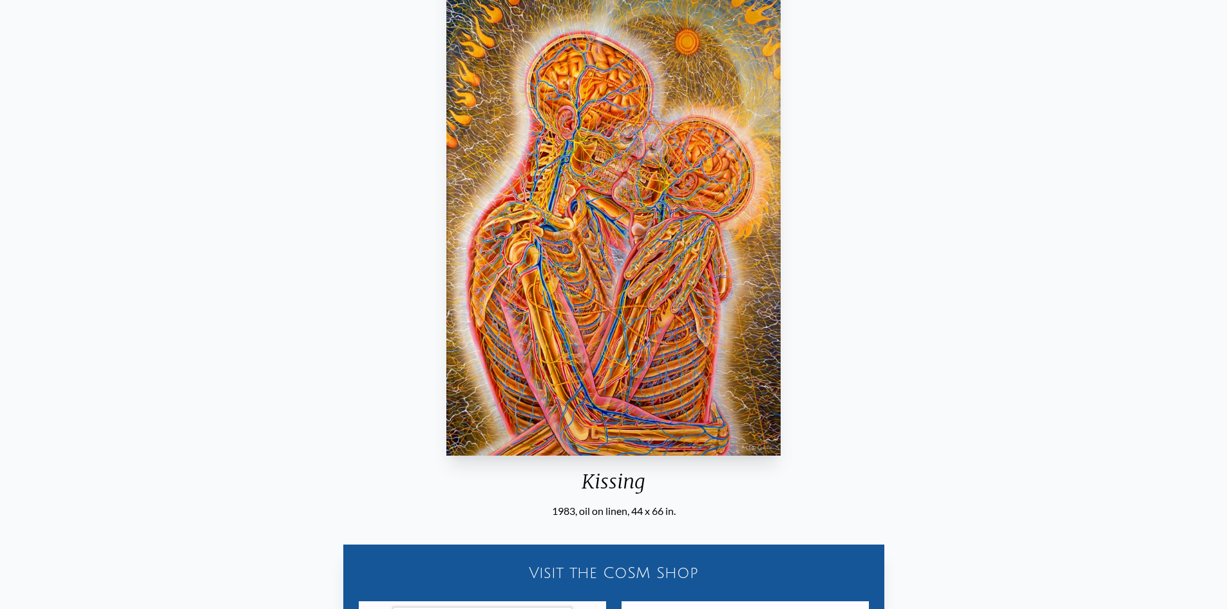
scroll to position [138, 0]
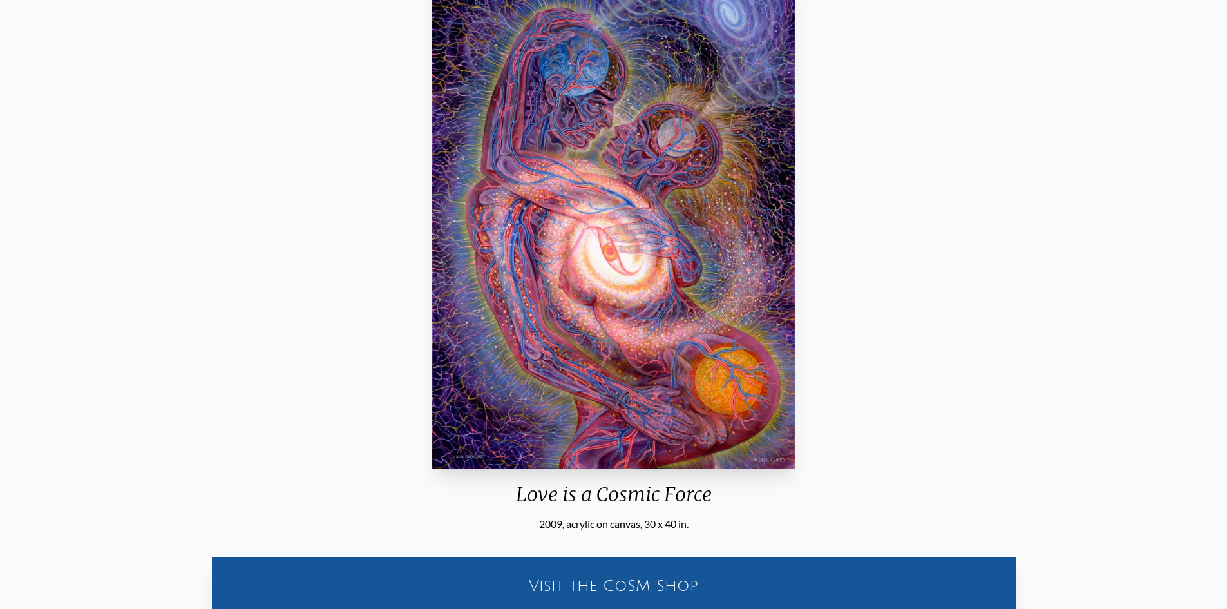
scroll to position [193, 0]
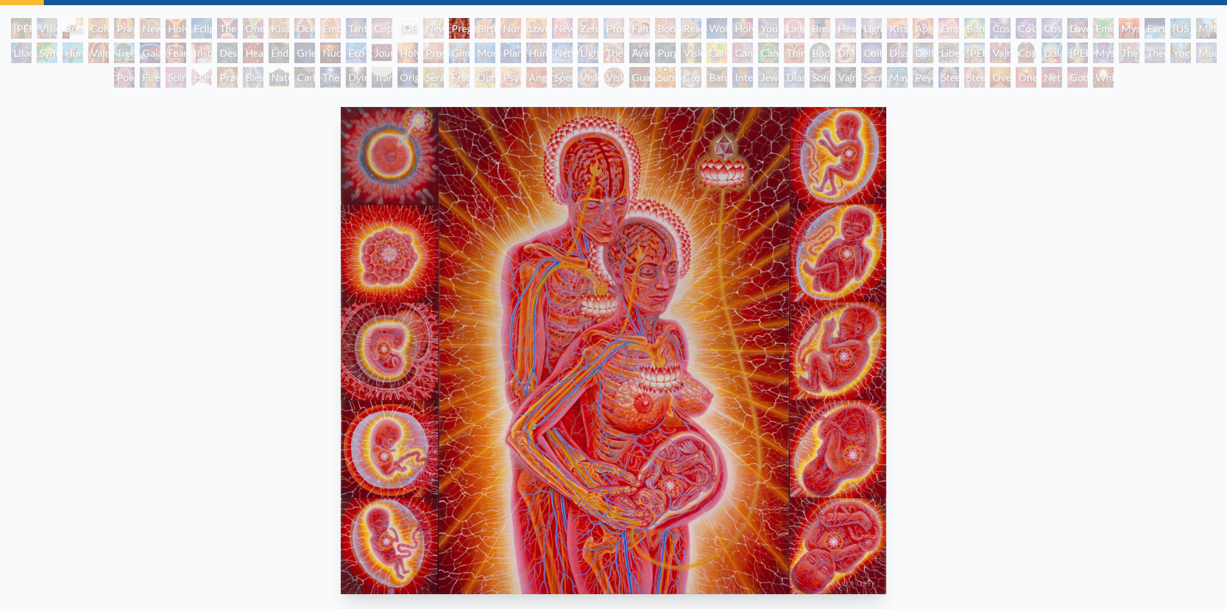
scroll to position [129, 0]
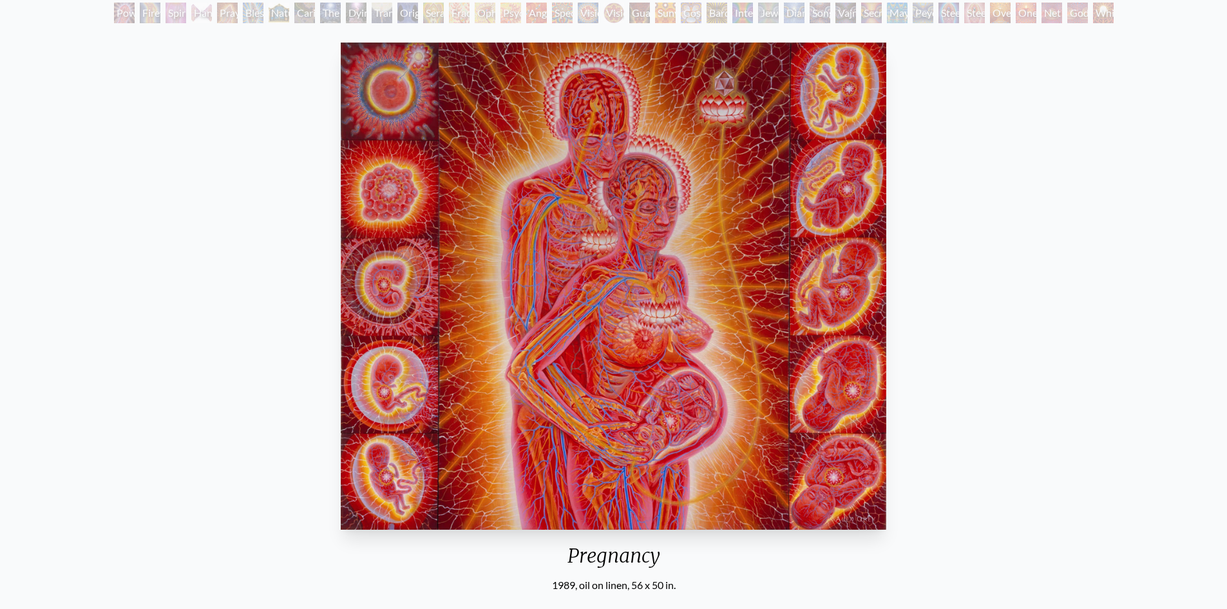
click at [641, 280] on img "18 / 133" at bounding box center [614, 286] width 546 height 487
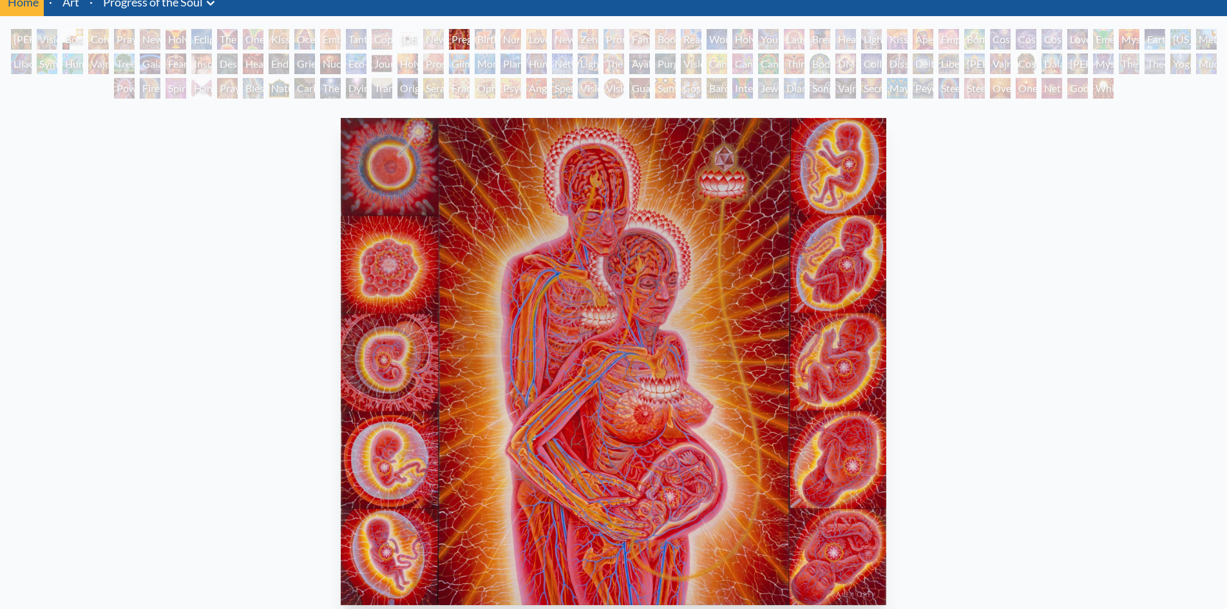
scroll to position [0, 0]
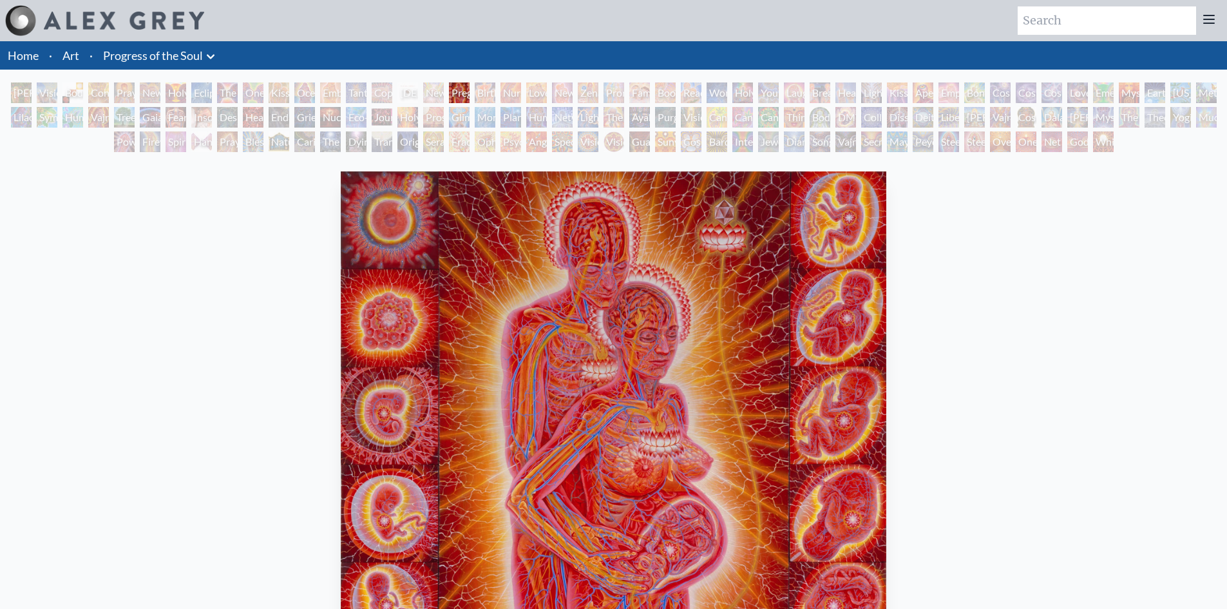
click at [194, 57] on link "Progress of the Soul" at bounding box center [153, 55] width 100 height 18
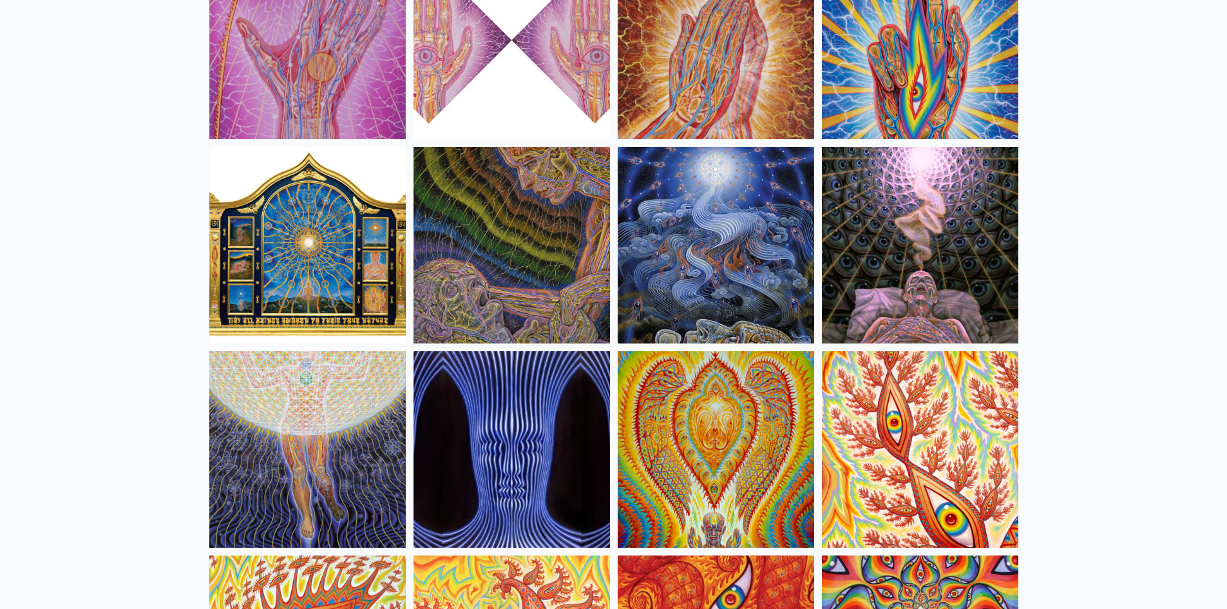
drag, startPoint x: 665, startPoint y: 372, endPoint x: 656, endPoint y: 366, distance: 10.9
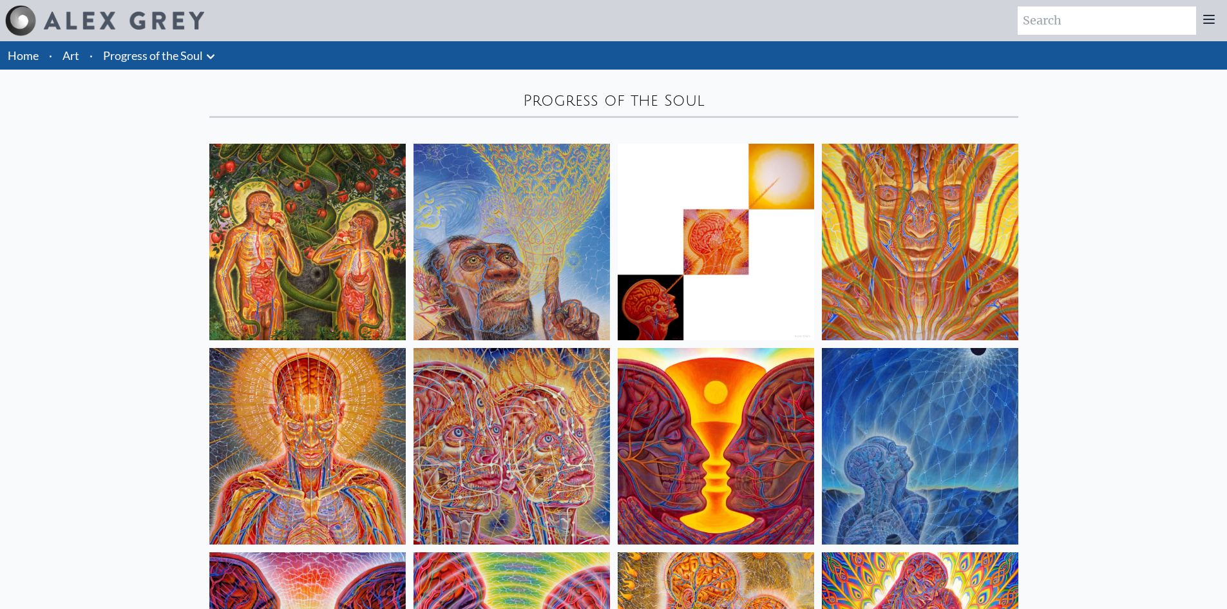
click at [171, 58] on link "Progress of the Soul" at bounding box center [153, 55] width 100 height 18
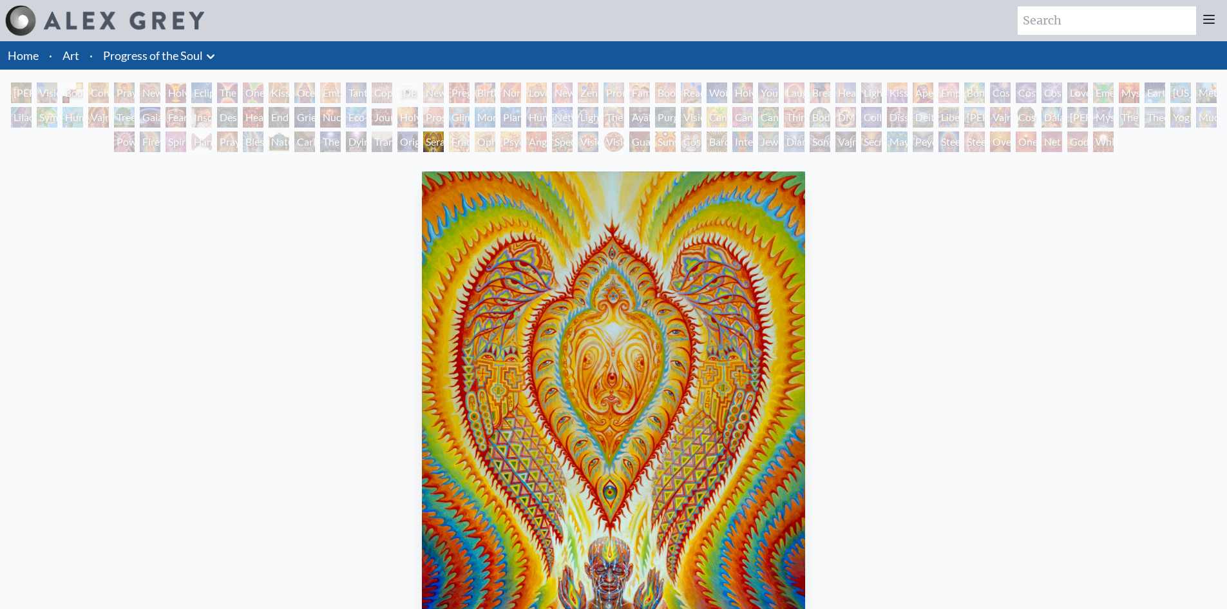
click at [1132, 20] on input "search" at bounding box center [1107, 20] width 178 height 28
type input "transfiguration"
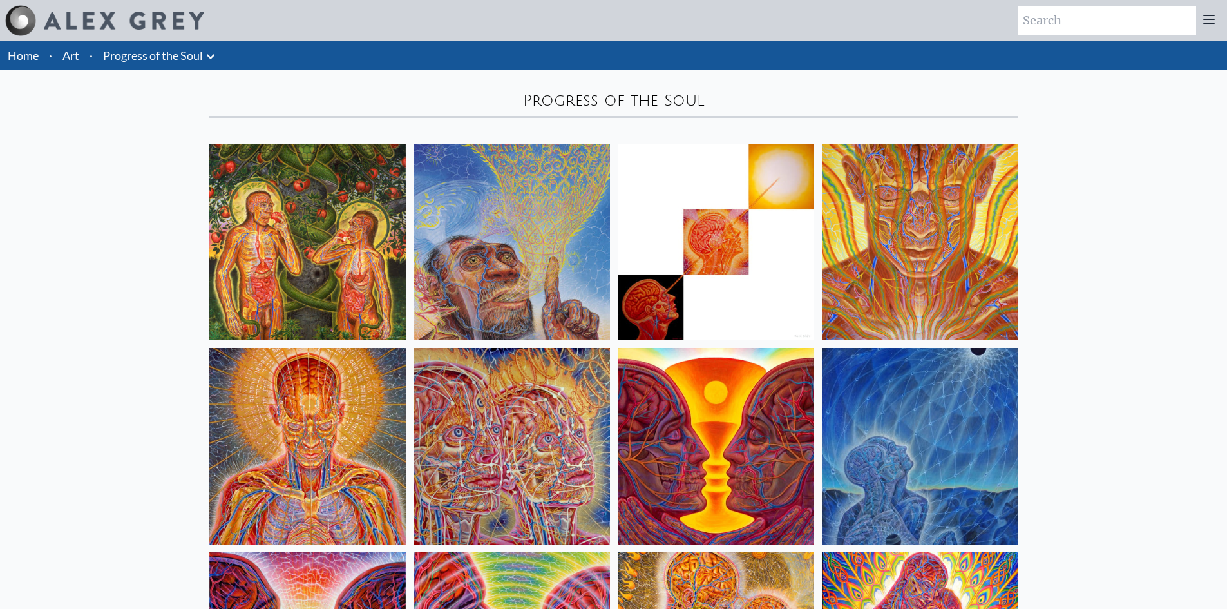
click at [307, 226] on img at bounding box center [307, 242] width 196 height 196
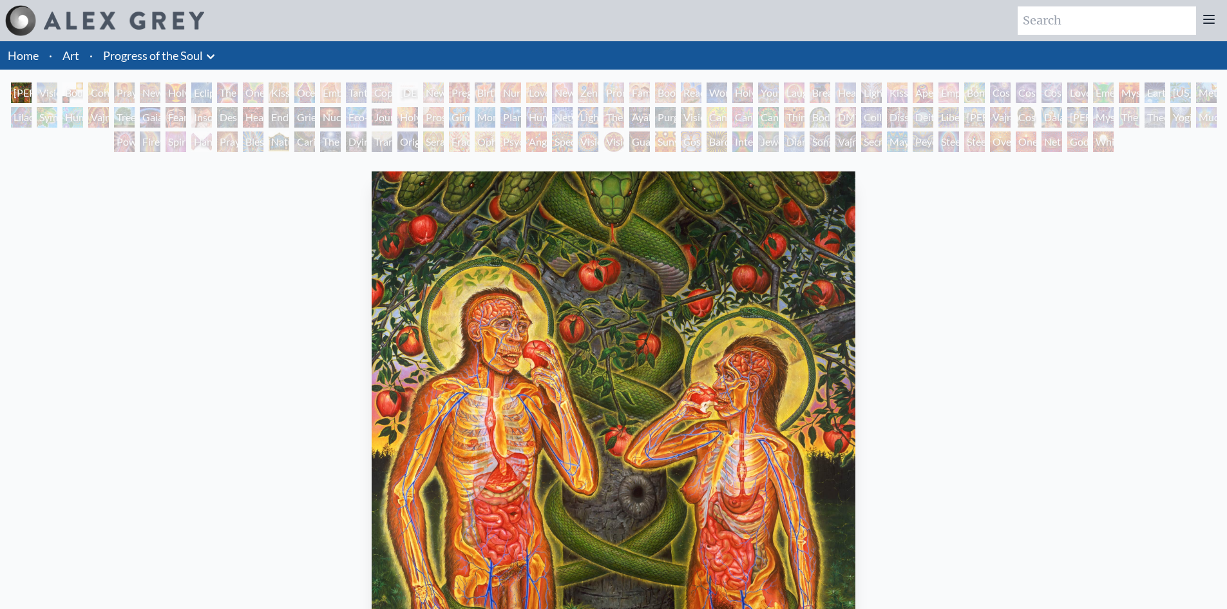
click at [43, 97] on div "Visionary Origin of Language" at bounding box center [47, 92] width 21 height 21
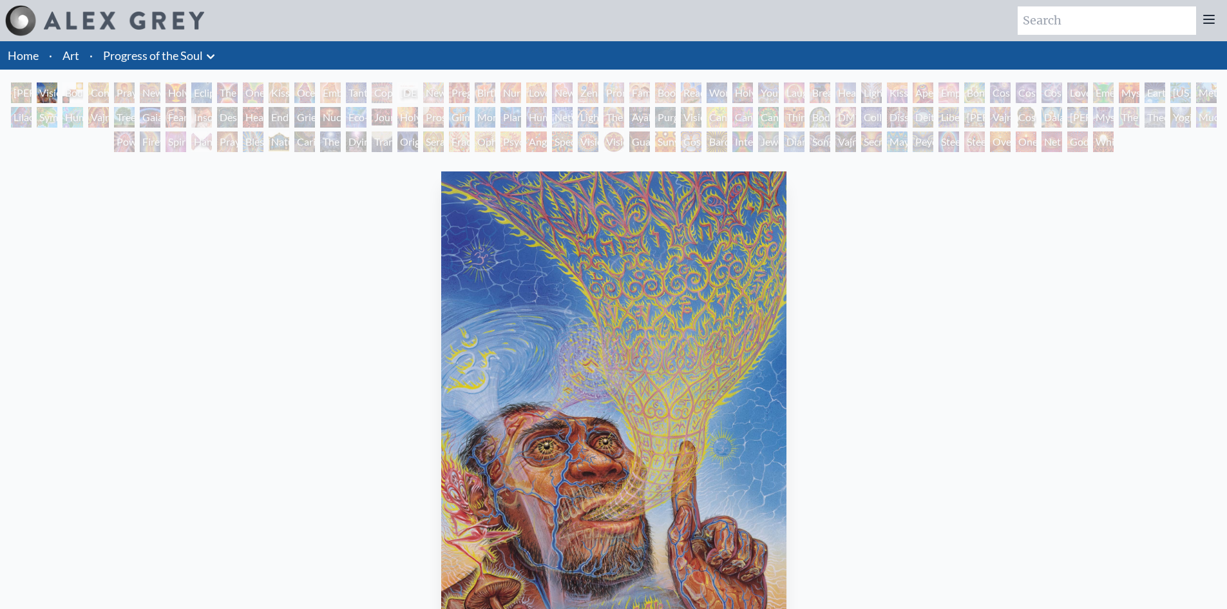
click at [66, 89] on div "Body, Mind, Spirit" at bounding box center [72, 92] width 21 height 21
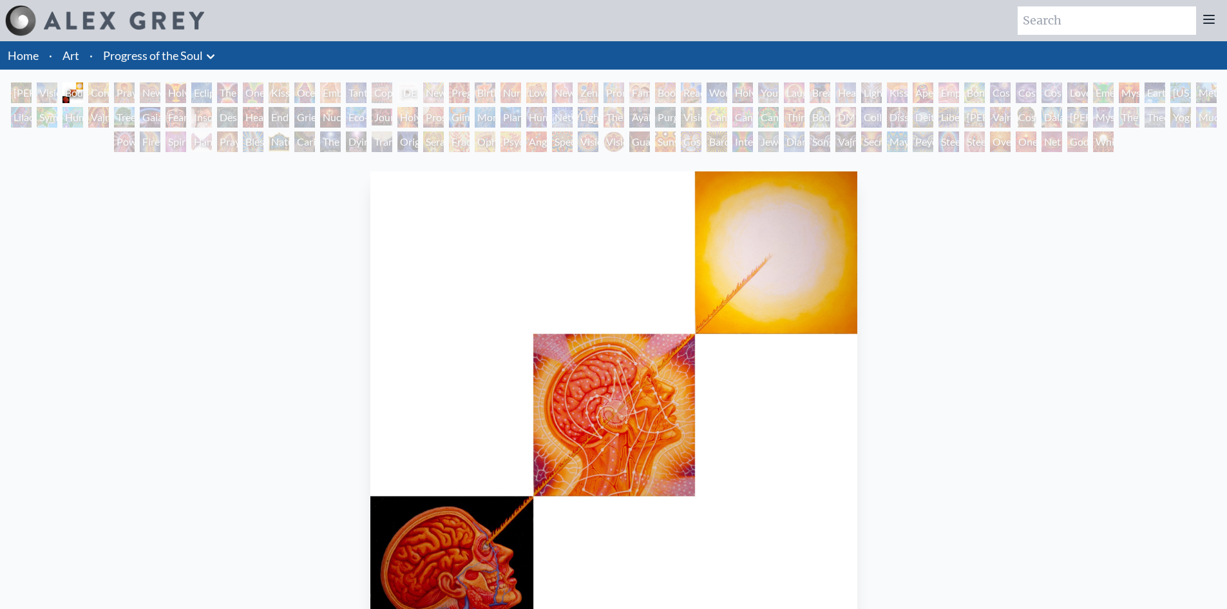
click at [160, 88] on div "New Man New Woman" at bounding box center [150, 92] width 21 height 21
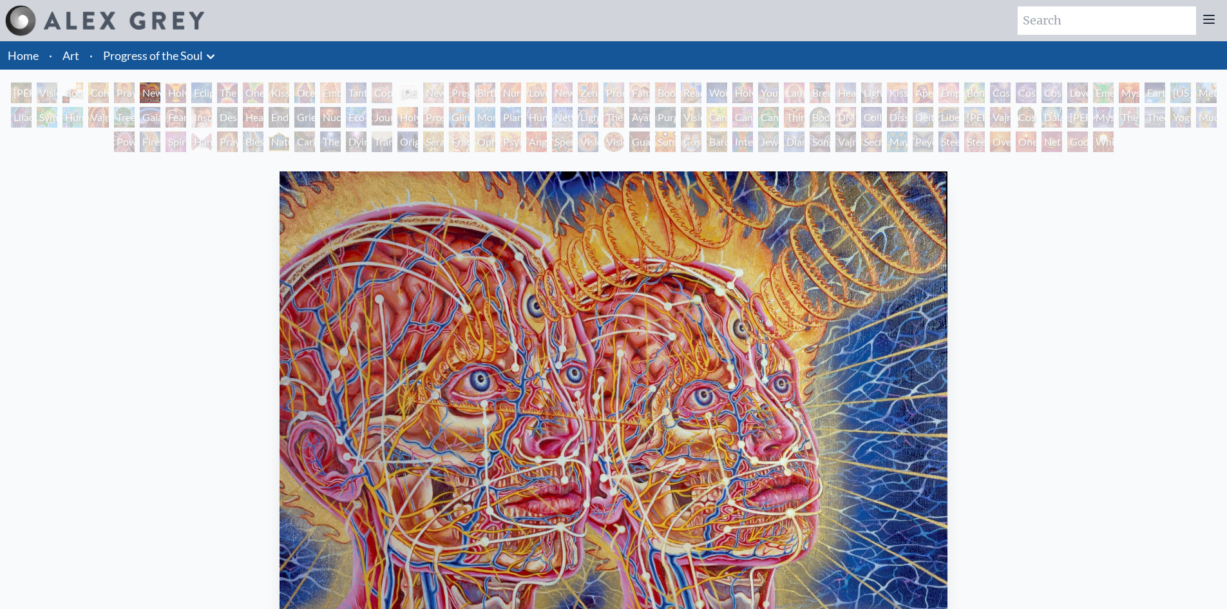
click at [21, 91] on div "Adam & Eve" at bounding box center [21, 92] width 21 height 21
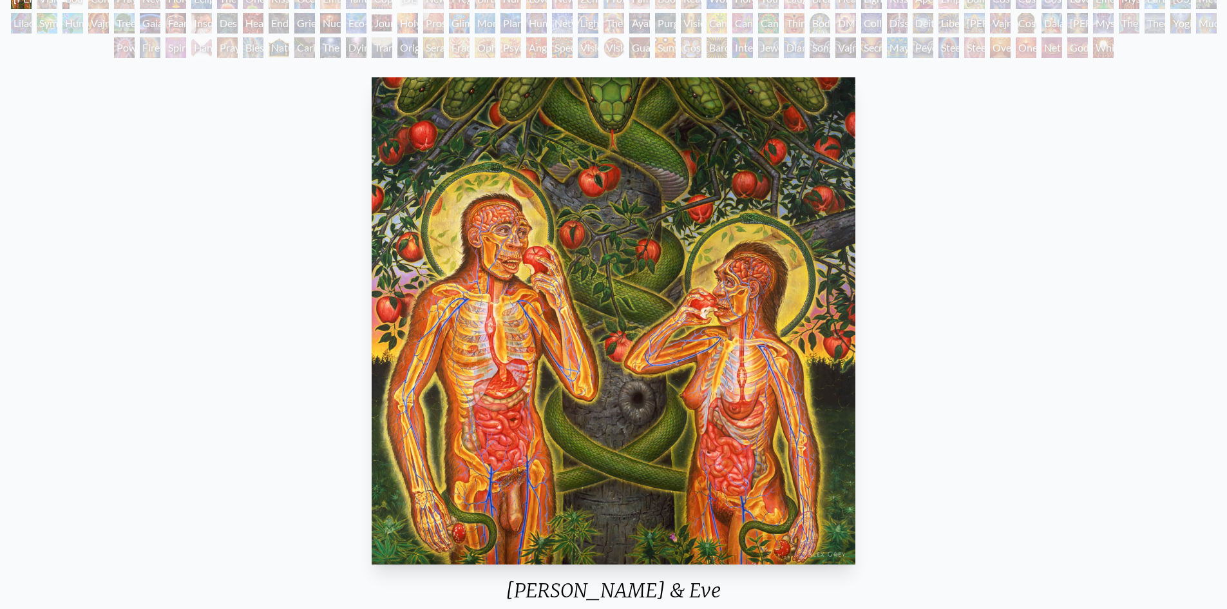
scroll to position [64, 0]
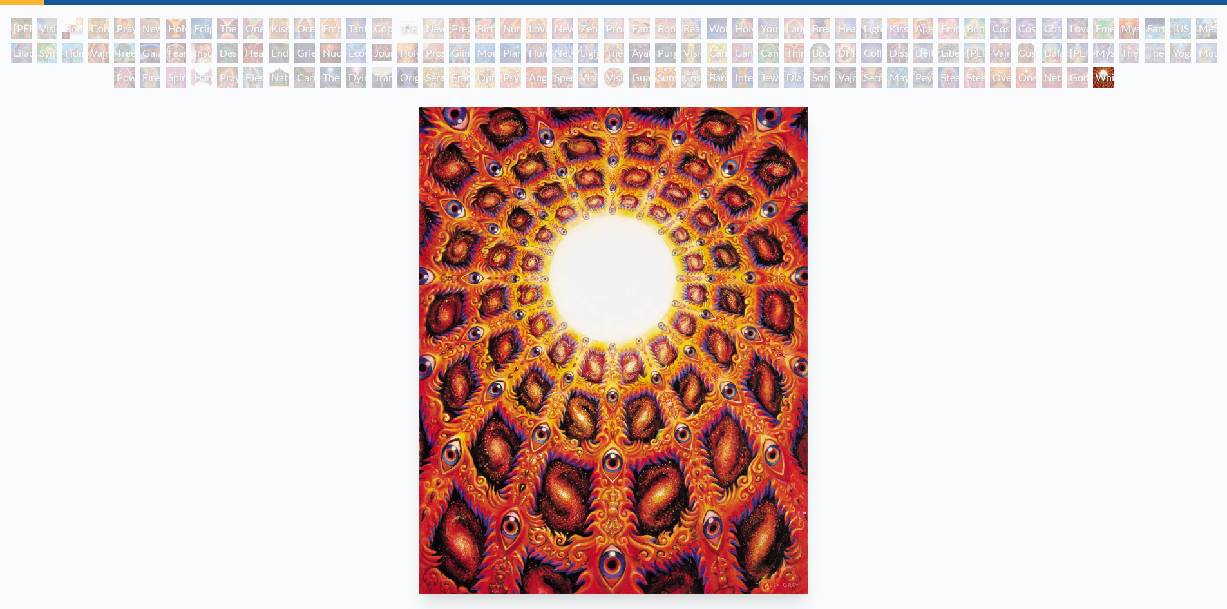
click at [28, 26] on div "Adam & Eve" at bounding box center [21, 28] width 21 height 21
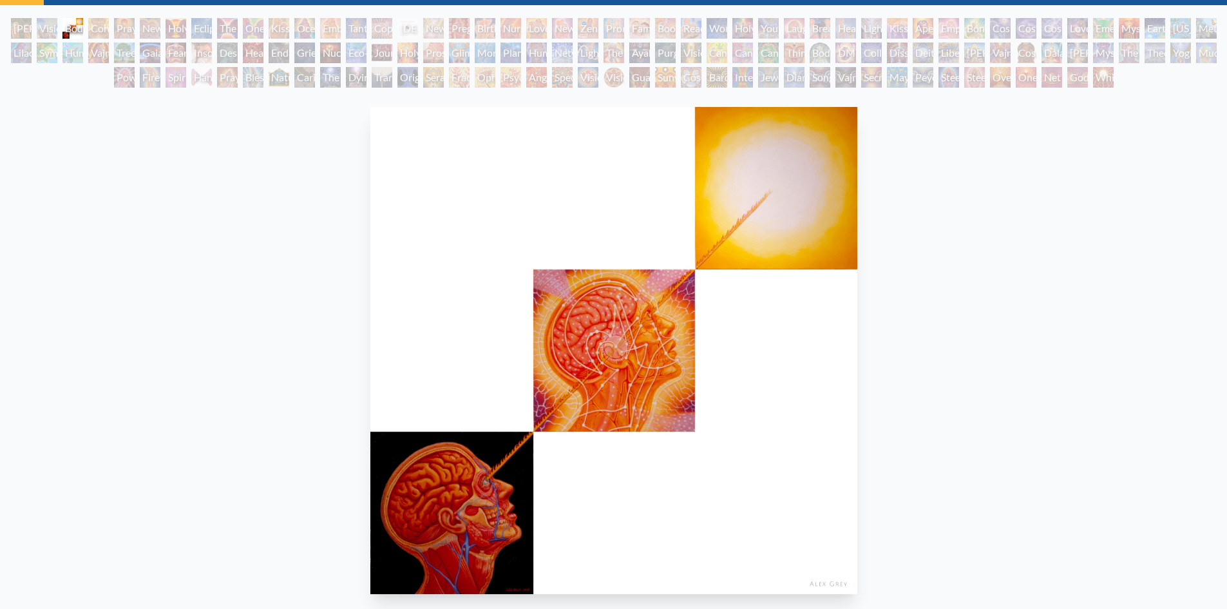
click at [303, 365] on div "Body, Mind, Spirit 1985, oil on linen, 12 x 12 in. Visit the CoSM Shop" at bounding box center [613, 426] width 1206 height 648
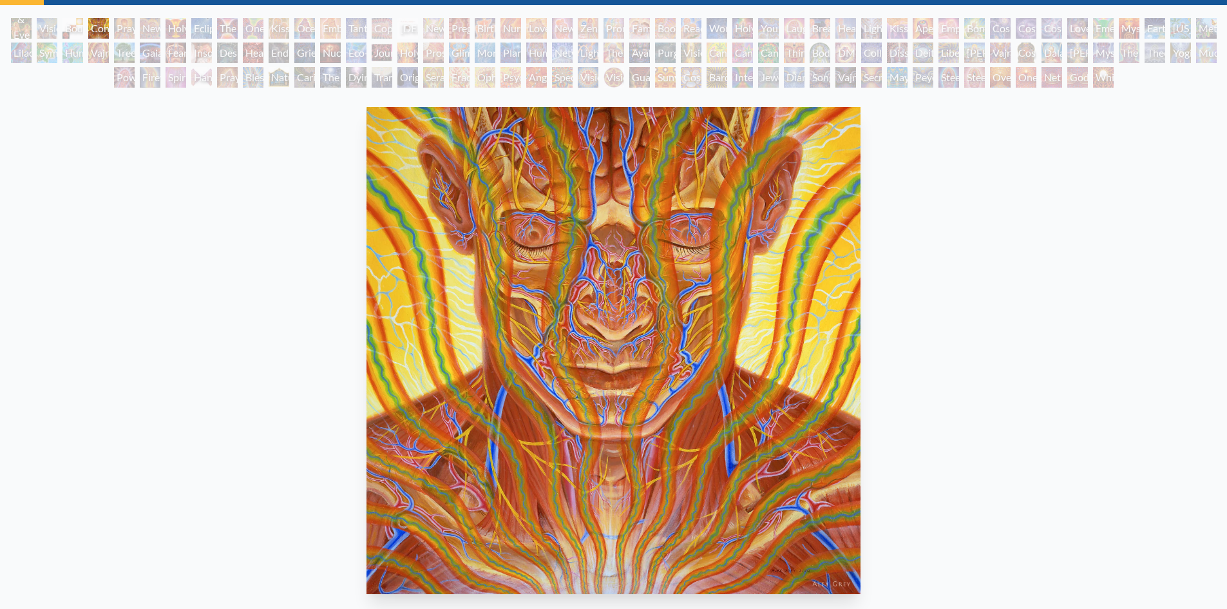
scroll to position [26, 0]
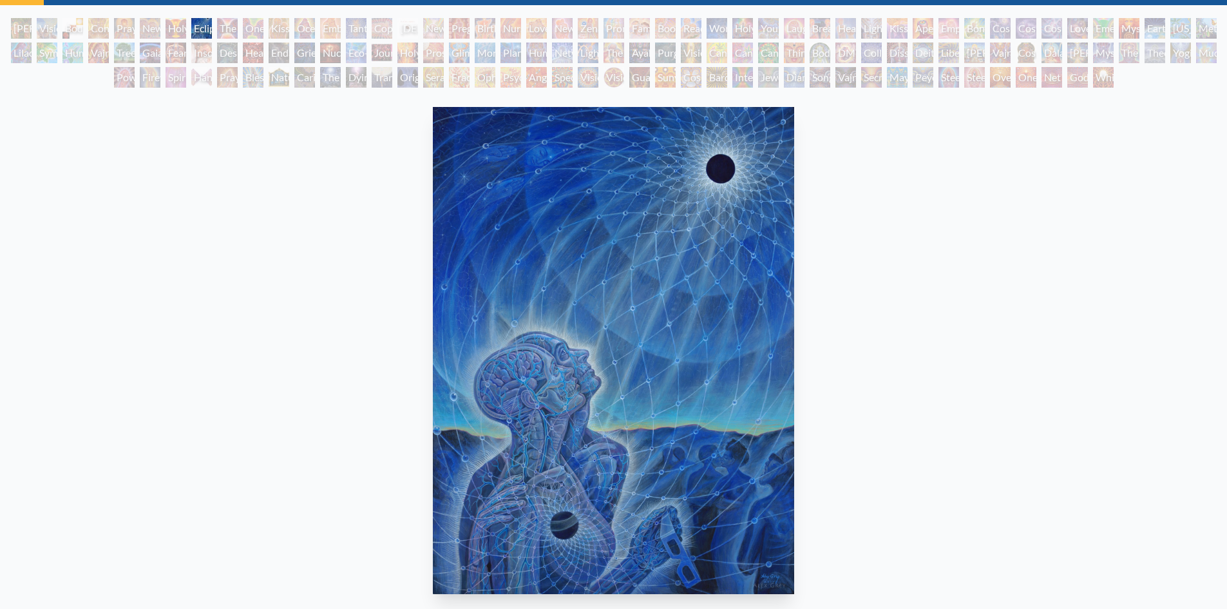
click at [243, 360] on div "Eclipse 2017, acrylic on wood, 30 x 40 in. Visit the CoSM Shop Eclipse - Paper …" at bounding box center [613, 570] width 1206 height 936
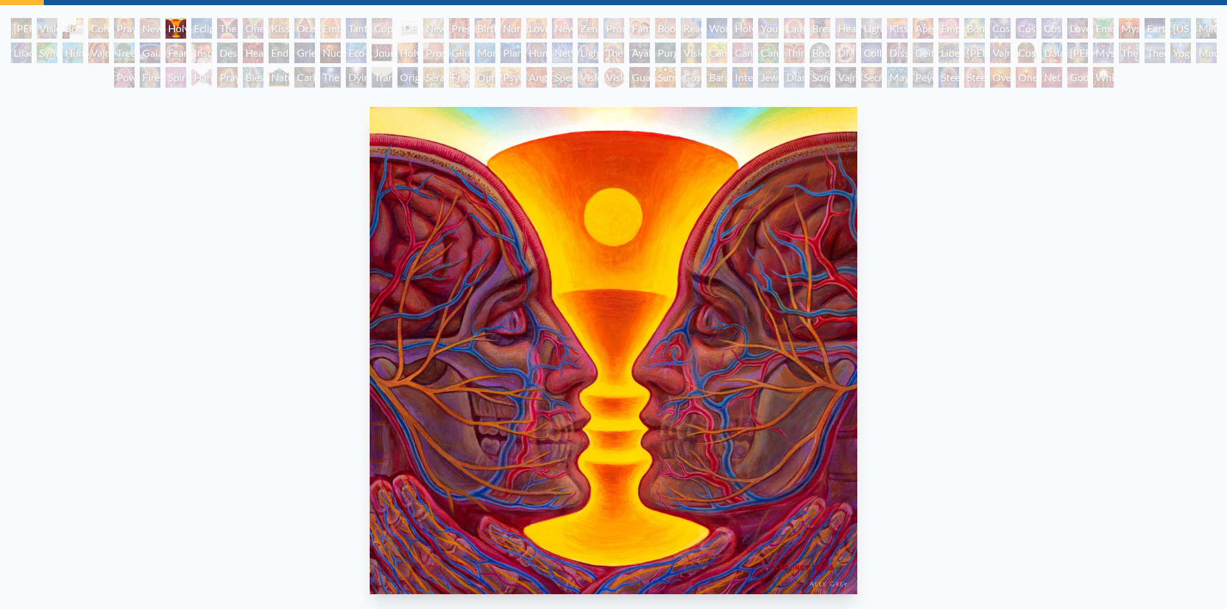
click at [1019, 346] on div "Holy Grail 2008, acrylic on canvas, 12 x 12 in. Visit the CoSM Shop" at bounding box center [613, 426] width 1206 height 648
click at [908, 413] on div "Holy Grail 2008, acrylic on canvas, 12 x 12 in. Visit the CoSM Shop" at bounding box center [613, 426] width 1206 height 648
click at [989, 397] on div "Holy Grail 2008, acrylic on canvas, 12 x 12 in. Visit the CoSM Shop" at bounding box center [613, 426] width 1206 height 648
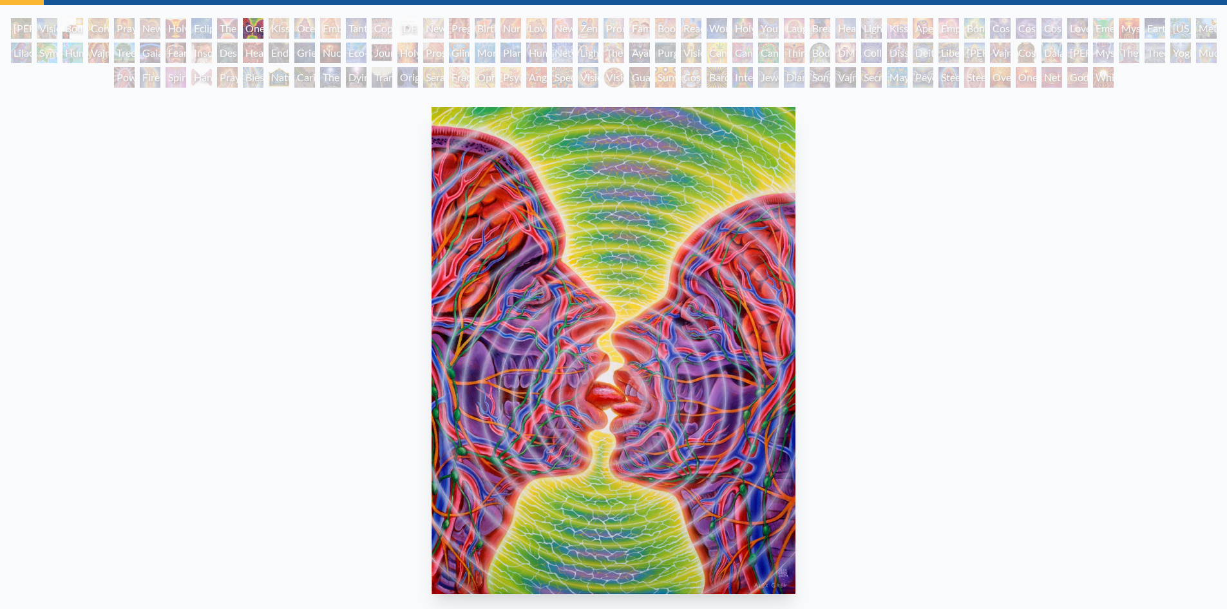
click at [137, 364] on div "One Taste 2009, acrylic on canvas, 30 x 40 in. Visit the CoSM Shop" at bounding box center [613, 426] width 1206 height 648
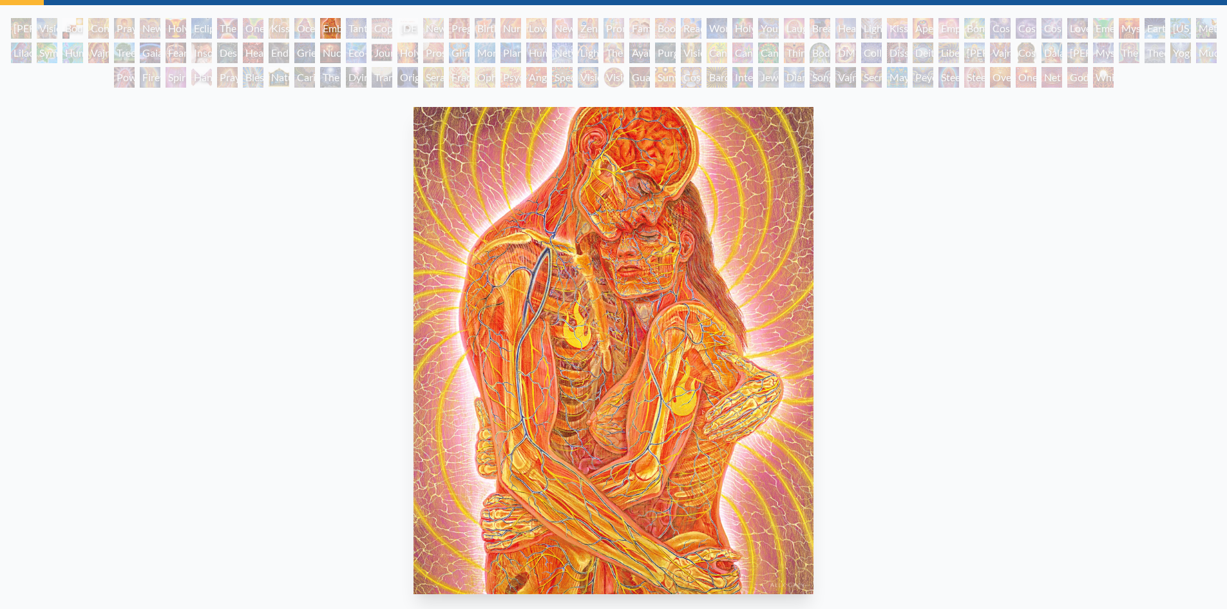
click at [268, 383] on div "Embracing 1989, oil on linen, 20 x 24 in. Visit the CoSM Shop" at bounding box center [613, 426] width 1206 height 648
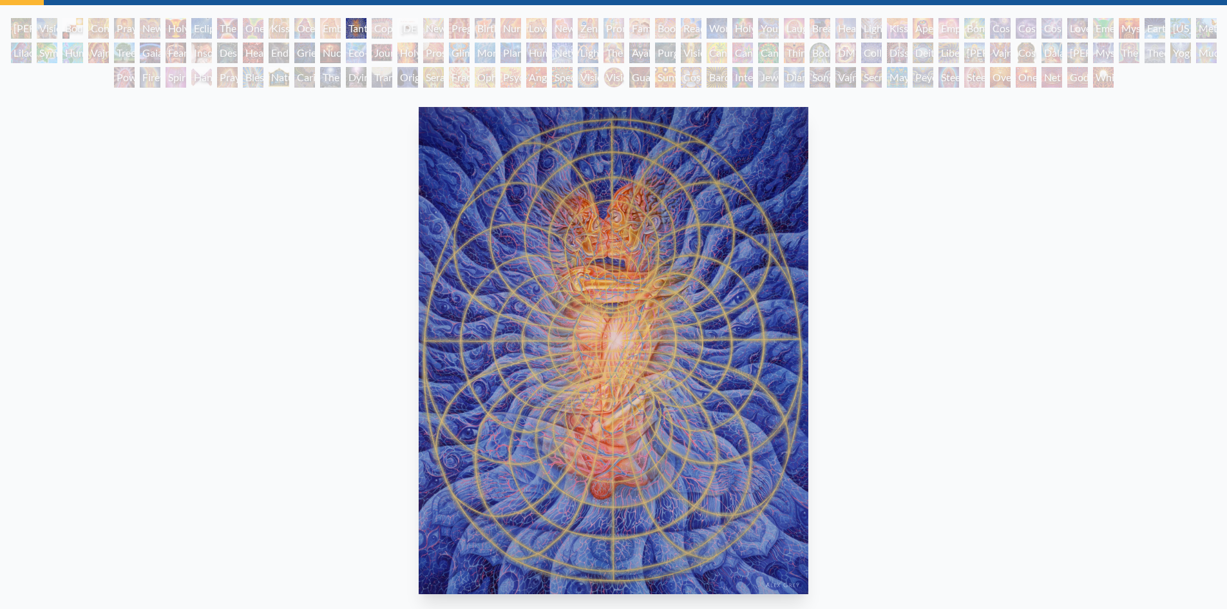
click at [252, 316] on div "Tantra 1991, oil on linen, 24 x 30 in. Visit the CoSM Shop Tantra - Mini Poster" at bounding box center [613, 570] width 1206 height 936
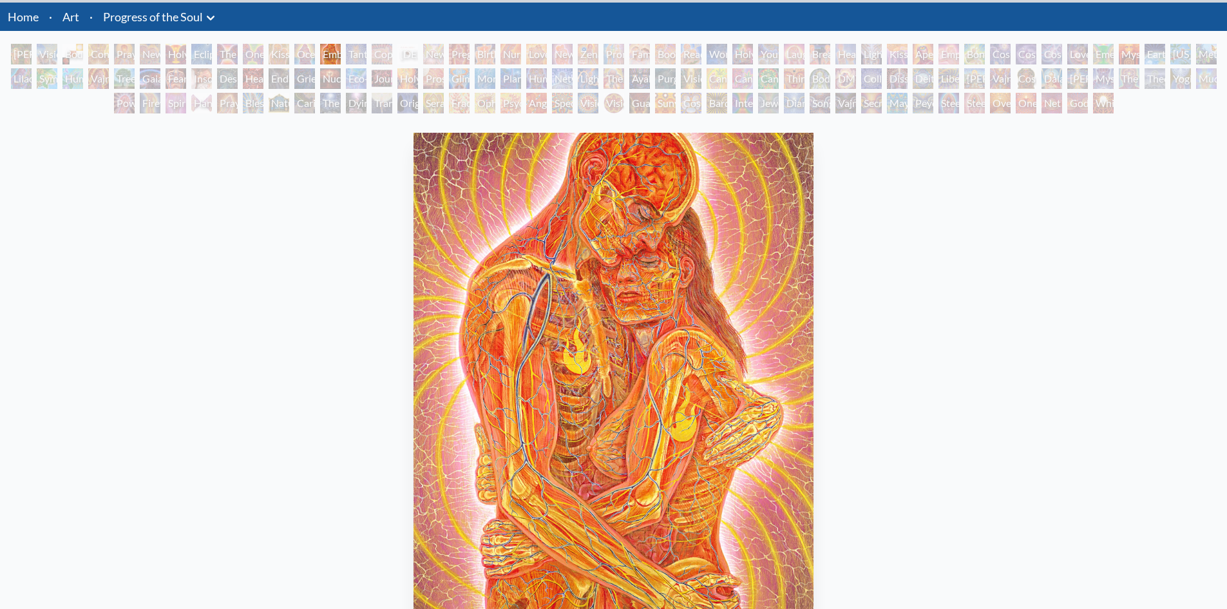
scroll to position [26, 0]
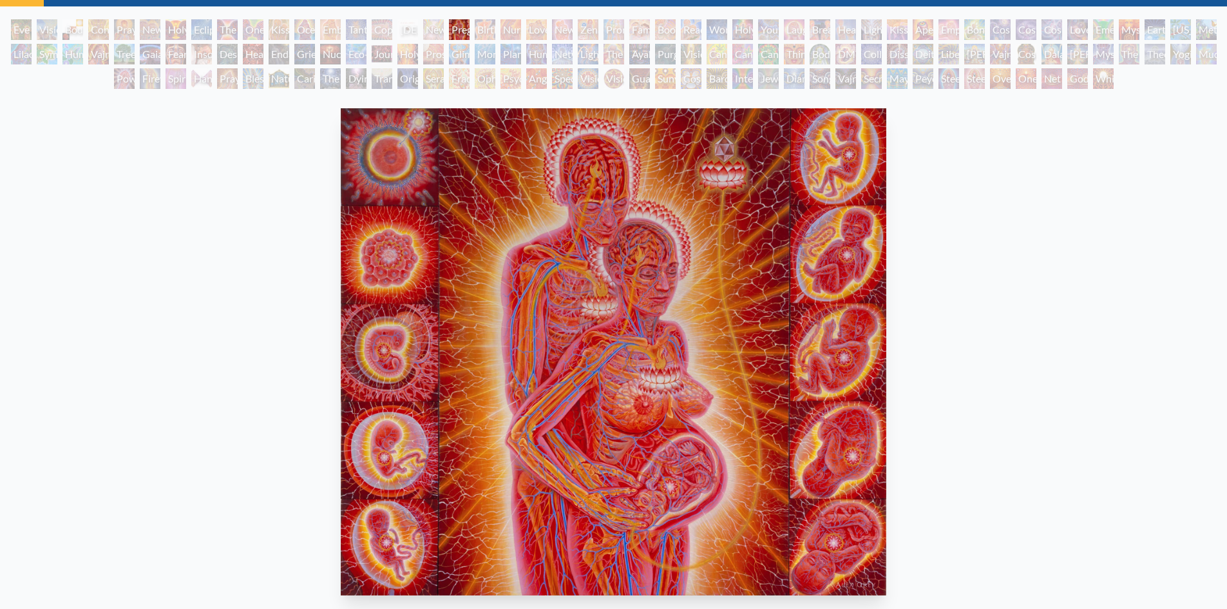
scroll to position [64, 0]
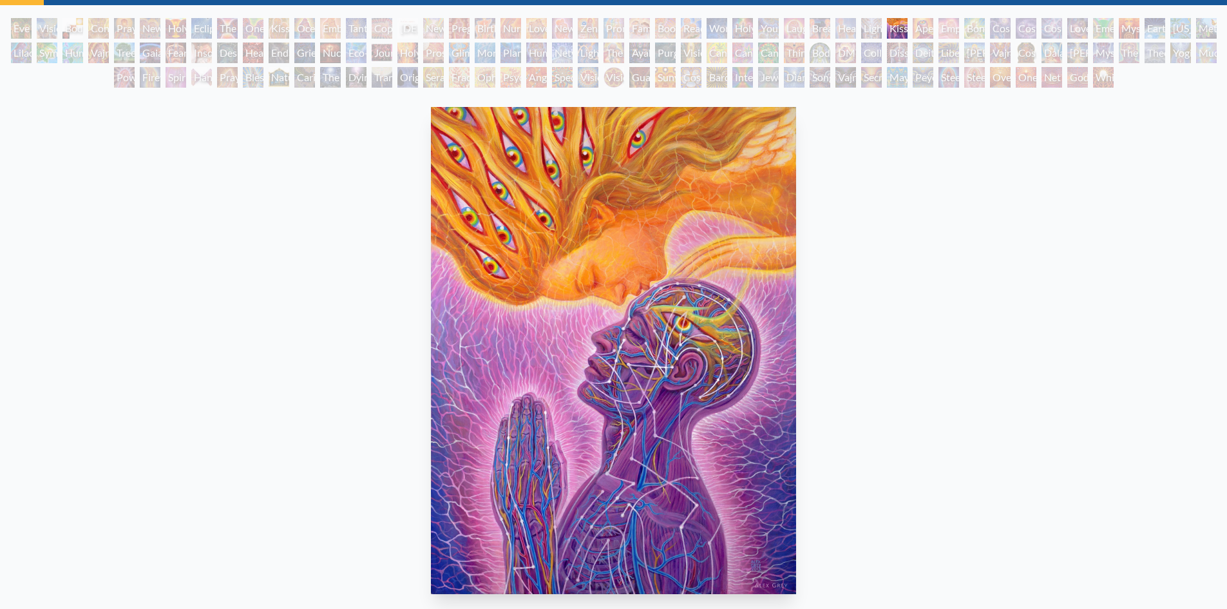
click at [603, 312] on img "35 / 133" at bounding box center [613, 350] width 365 height 487
click at [1030, 260] on div "Kiss of the Muse 2013, acrylic on linen, 30 x 40 in. Visit the CoSM Shop Kiss o…" at bounding box center [613, 570] width 1206 height 936
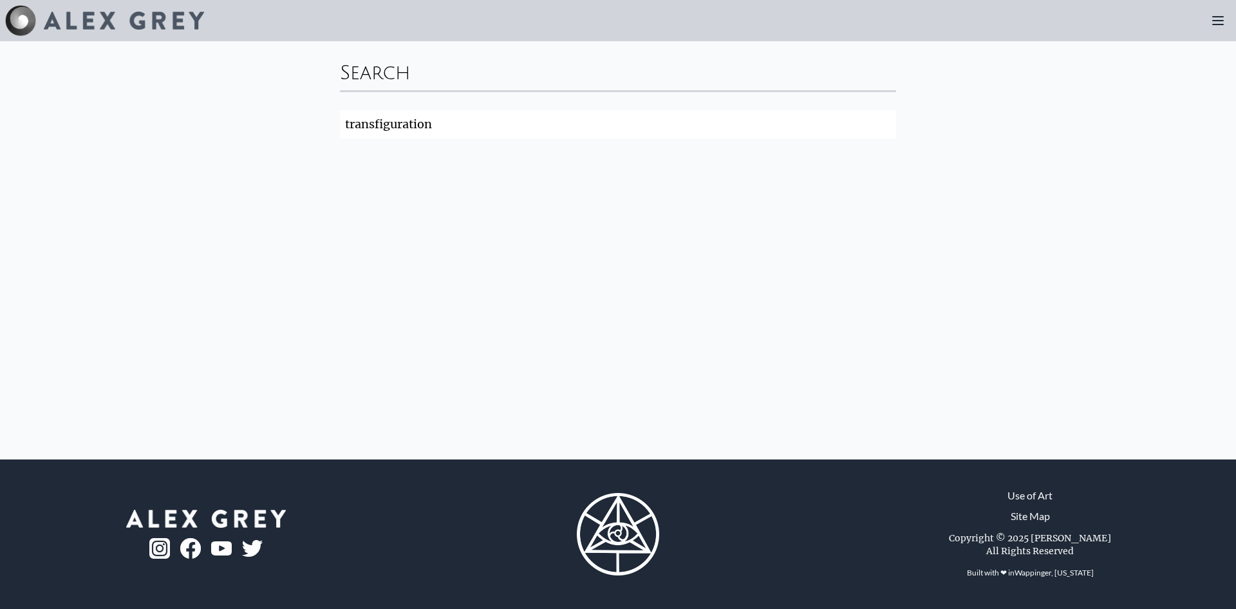
drag, startPoint x: 464, startPoint y: 131, endPoint x: 304, endPoint y: 120, distance: 160.8
click at [304, 120] on div "Search transfiguration Search" at bounding box center [618, 250] width 1236 height 418
